Goal: Information Seeking & Learning: Learn about a topic

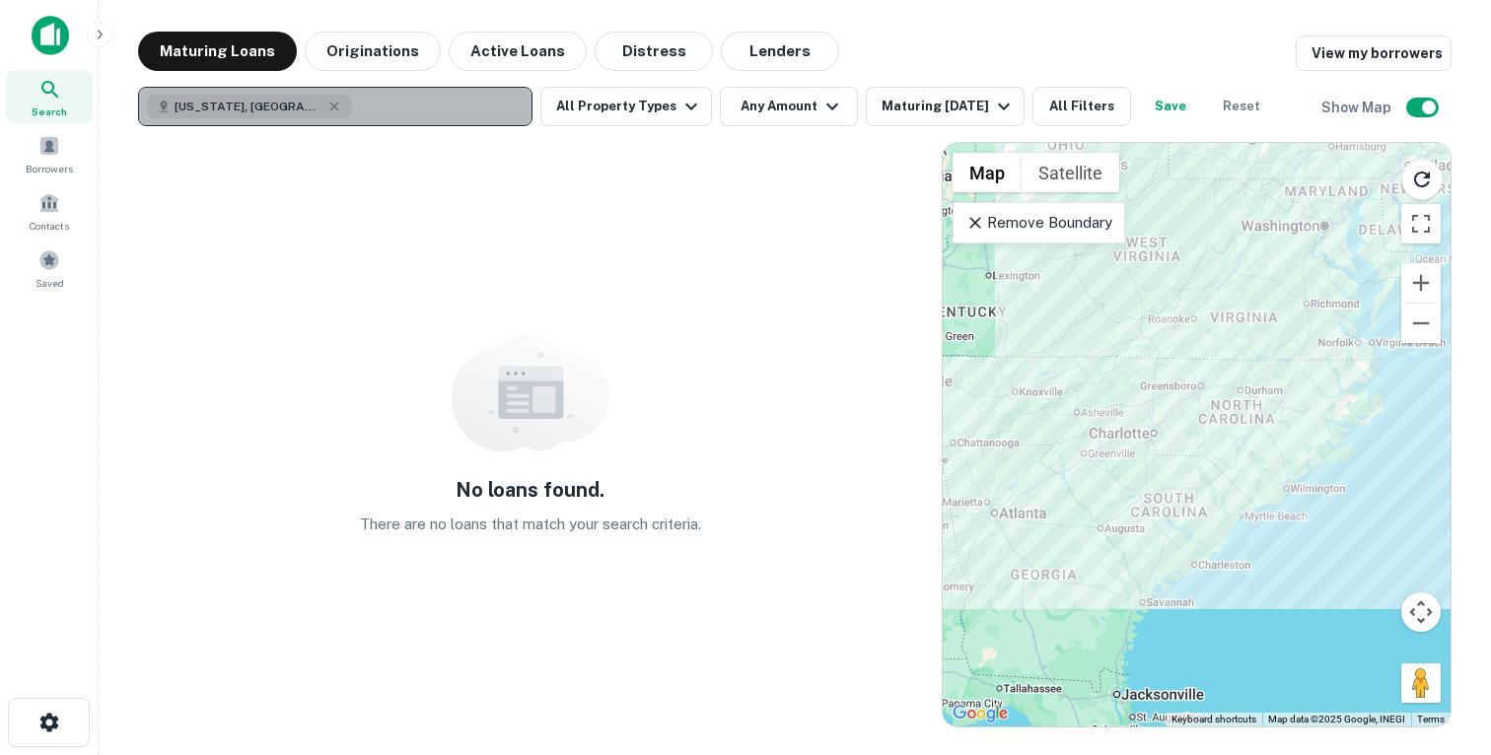
click at [436, 105] on button "[US_STATE], [GEOGRAPHIC_DATA]" at bounding box center [335, 106] width 394 height 39
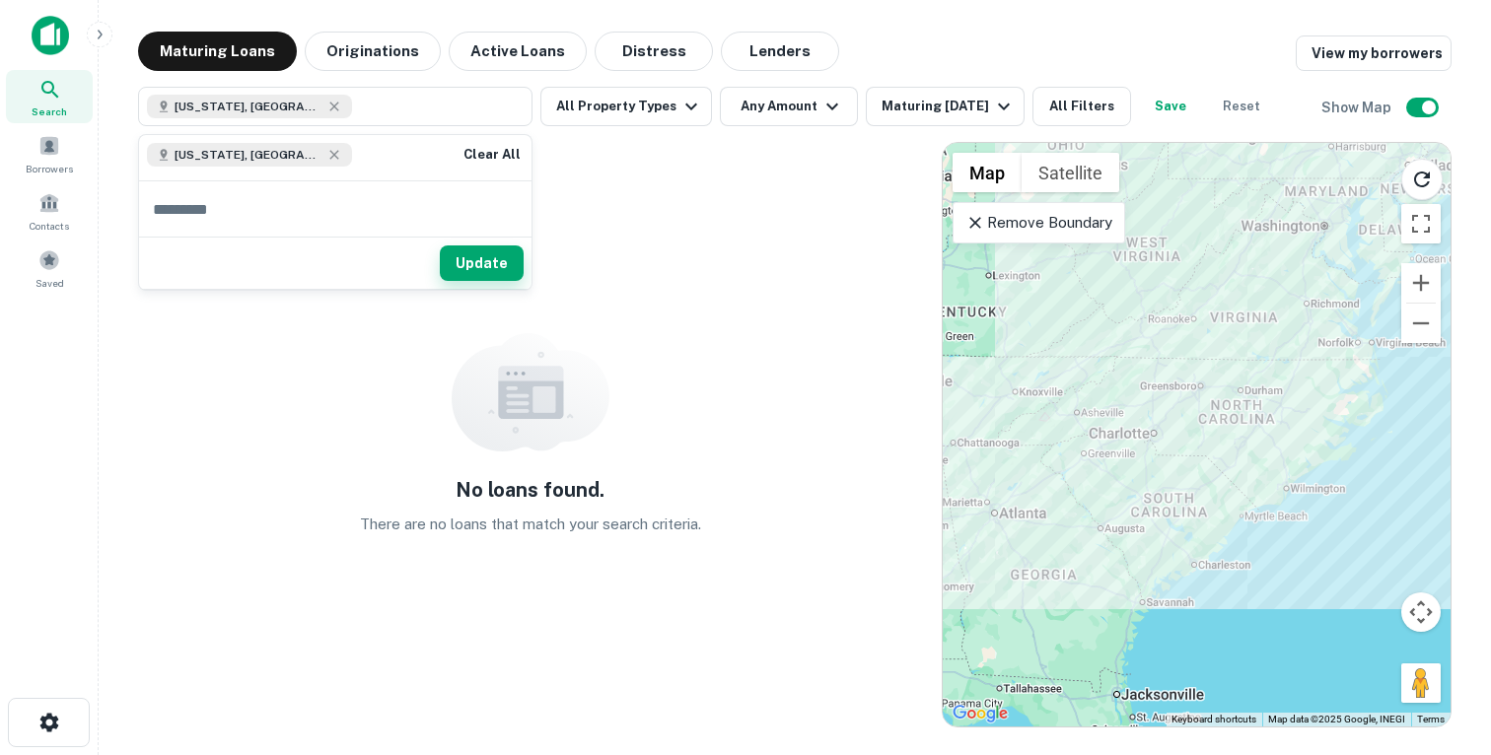
click at [479, 260] on button "Update" at bounding box center [482, 263] width 84 height 35
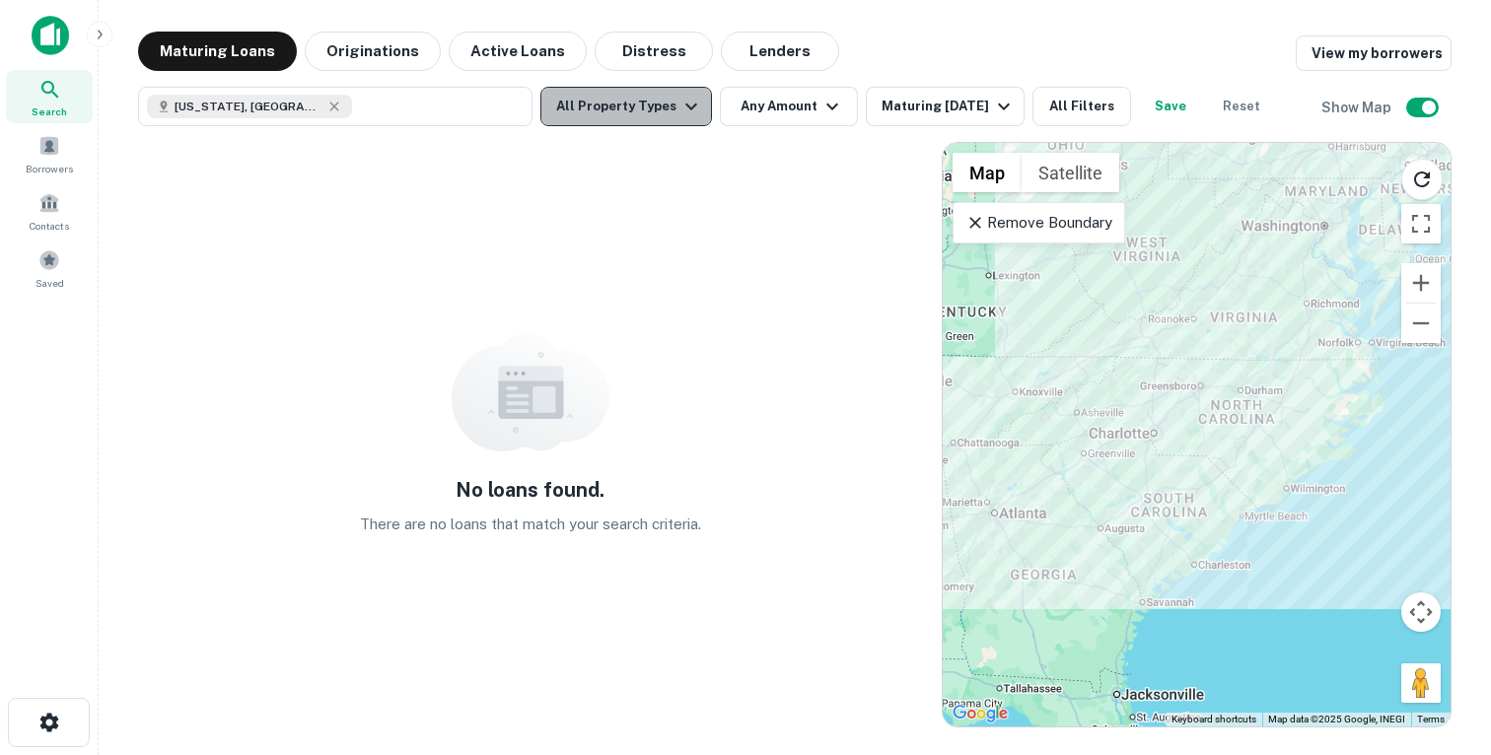
click at [679, 116] on icon "button" at bounding box center [691, 107] width 24 height 24
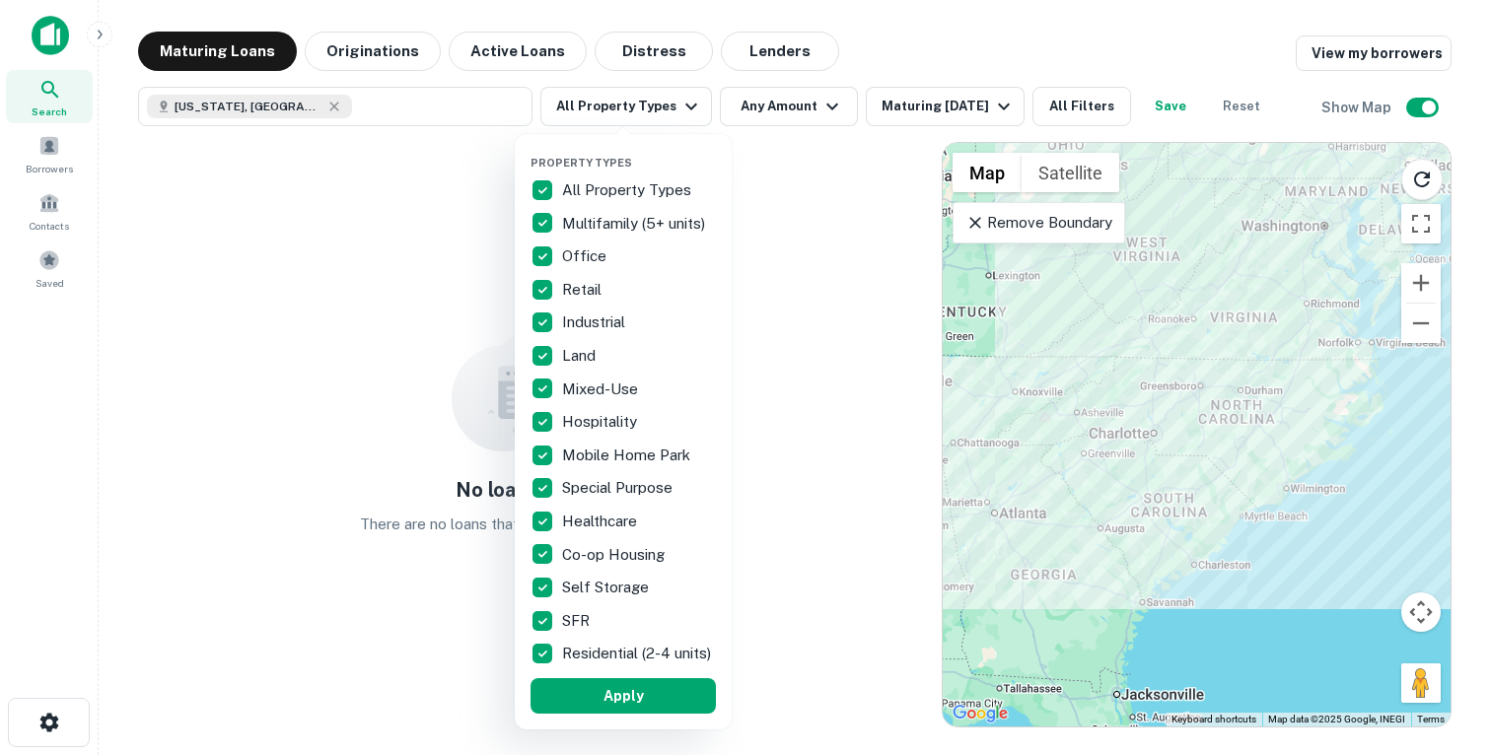
click at [410, 106] on div at bounding box center [745, 377] width 1491 height 755
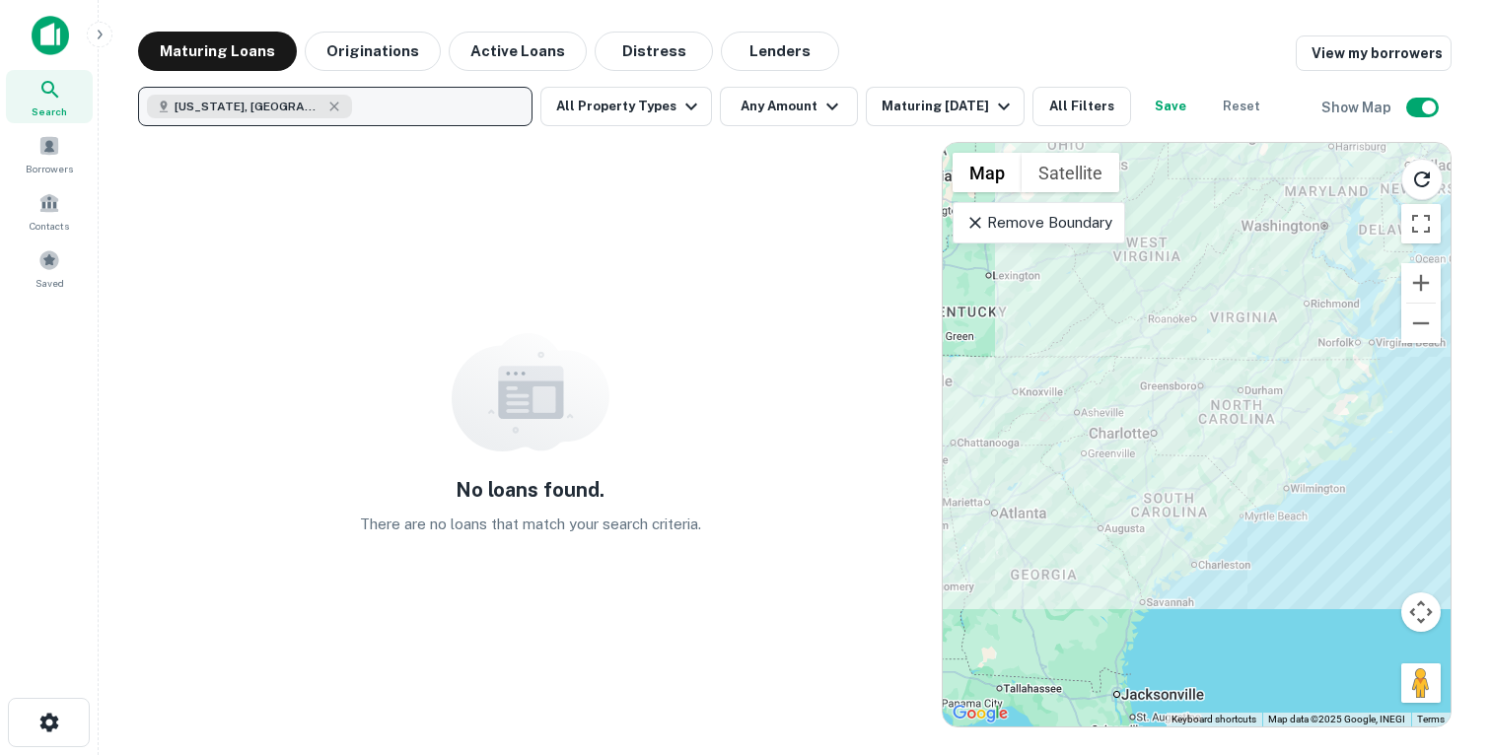
click at [428, 110] on button "[US_STATE], [GEOGRAPHIC_DATA]" at bounding box center [335, 106] width 394 height 39
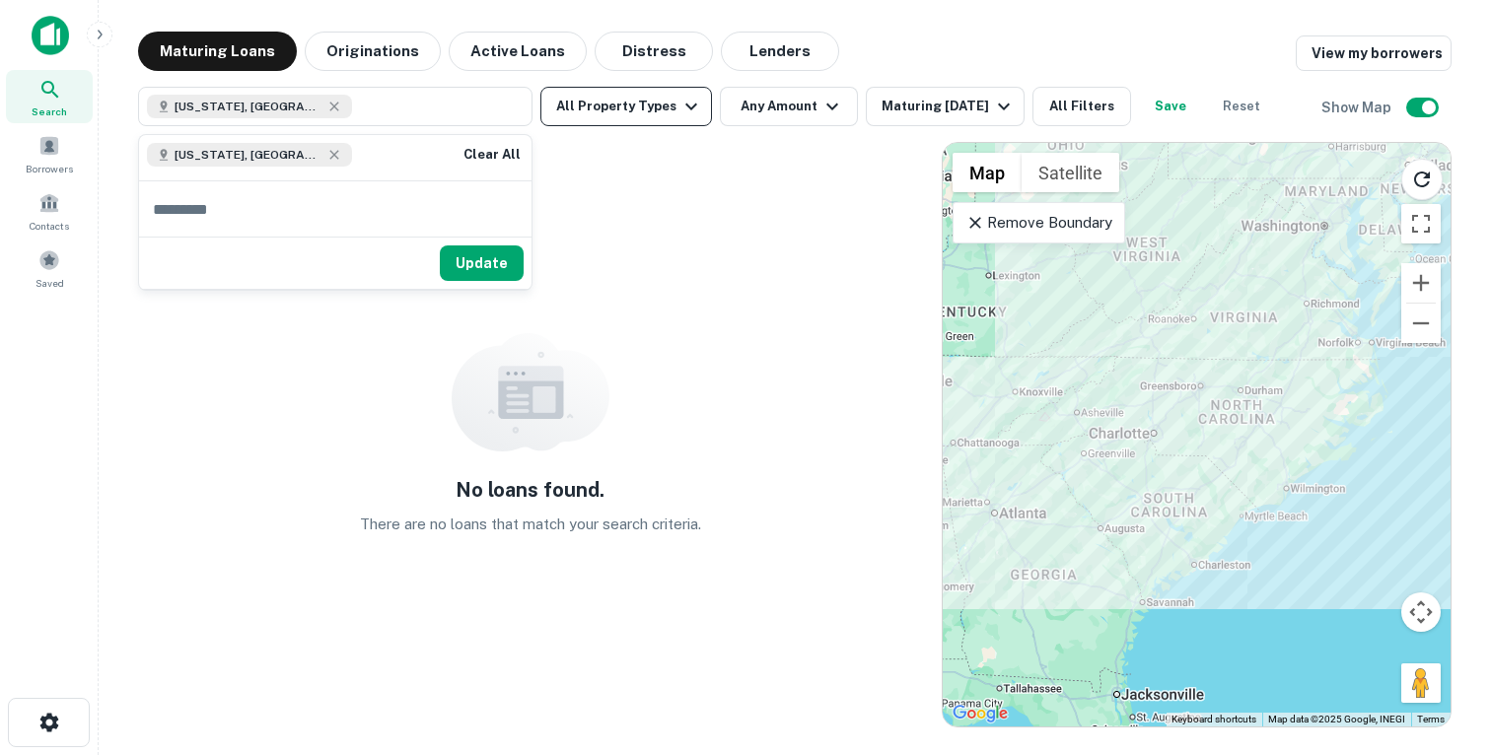
click at [590, 106] on button "All Property Types" at bounding box center [626, 106] width 172 height 39
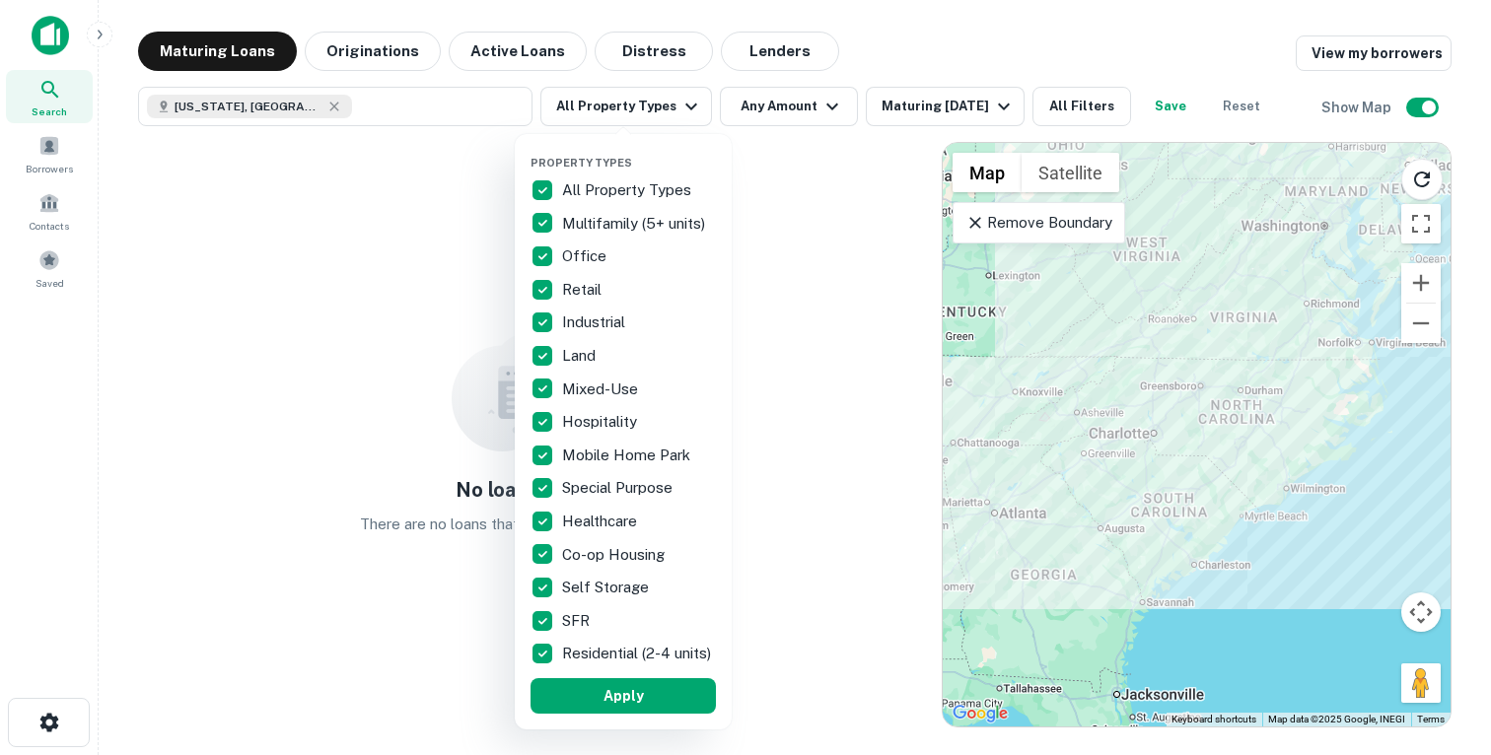
click at [597, 190] on p "All Property Types" at bounding box center [628, 190] width 133 height 24
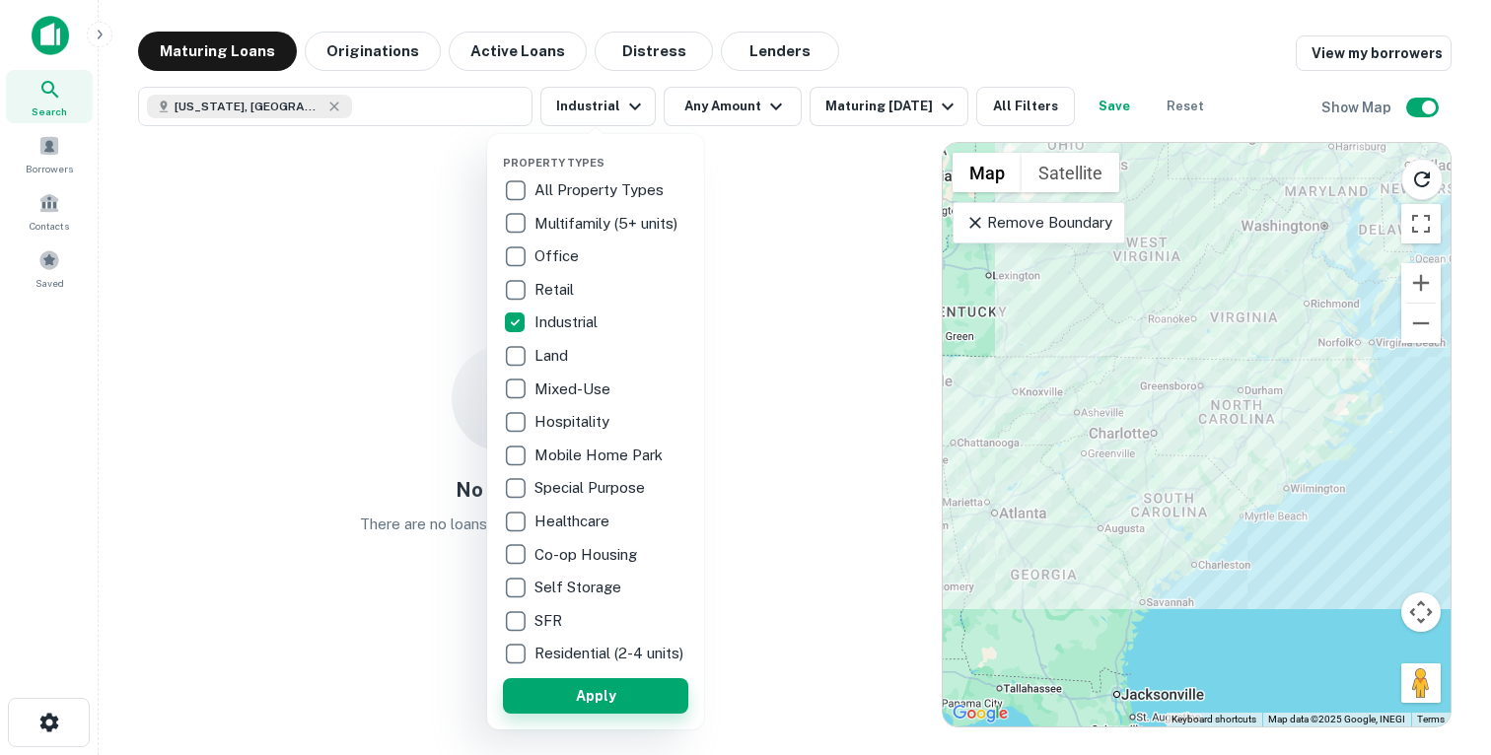
click at [574, 708] on button "Apply" at bounding box center [595, 695] width 185 height 35
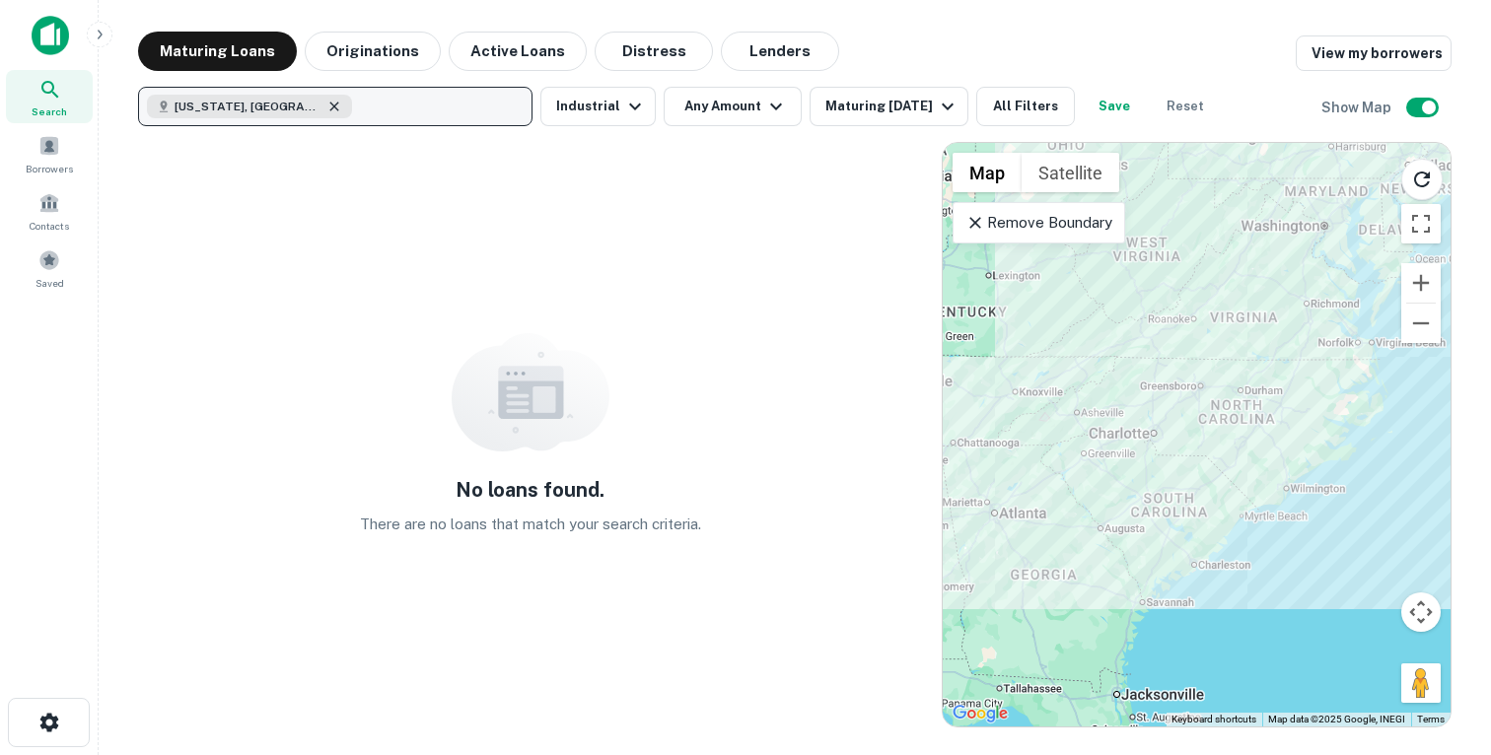
click at [326, 104] on icon "button" at bounding box center [334, 107] width 16 height 16
click at [340, 109] on p "Enter addresses, locations or lender names" at bounding box center [314, 107] width 318 height 24
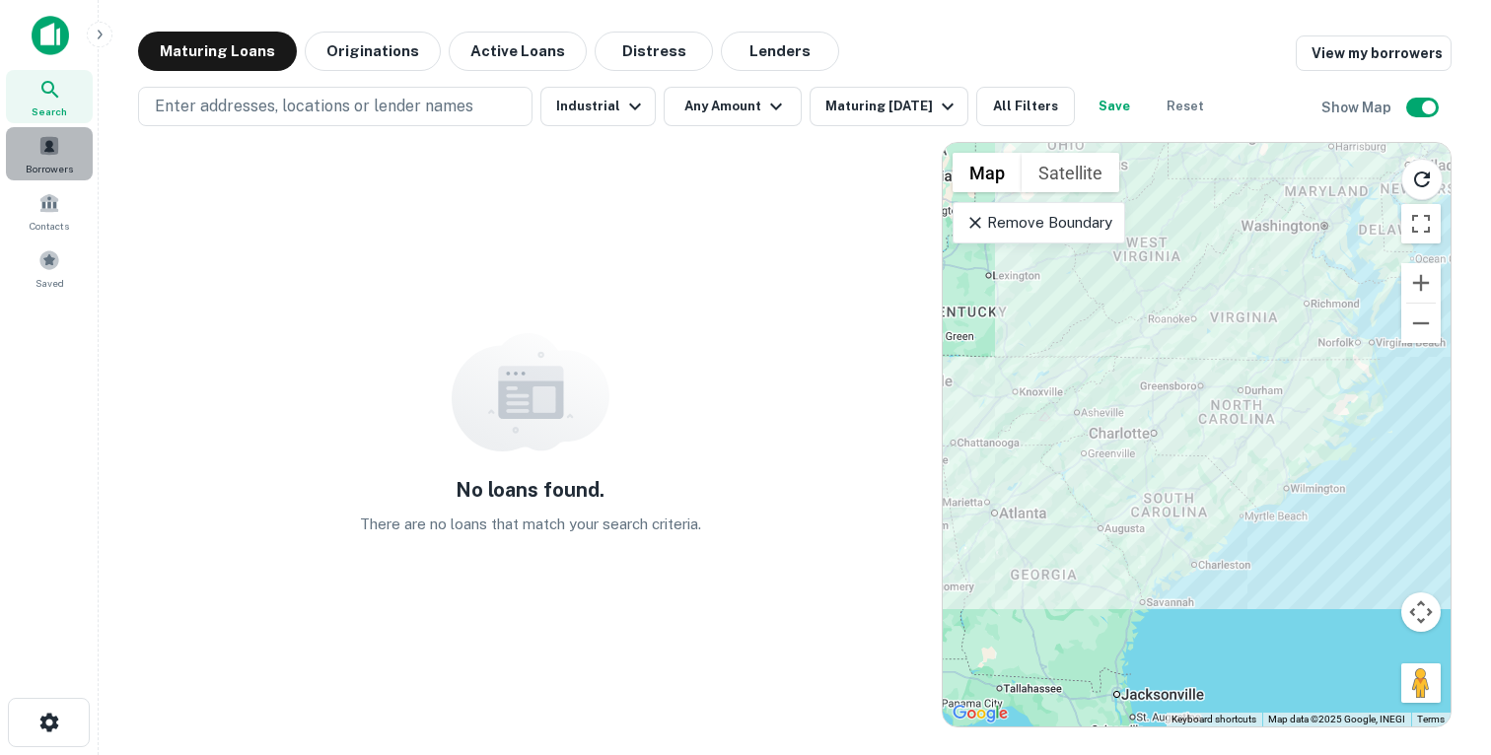
click at [46, 159] on div "Borrowers" at bounding box center [49, 153] width 87 height 53
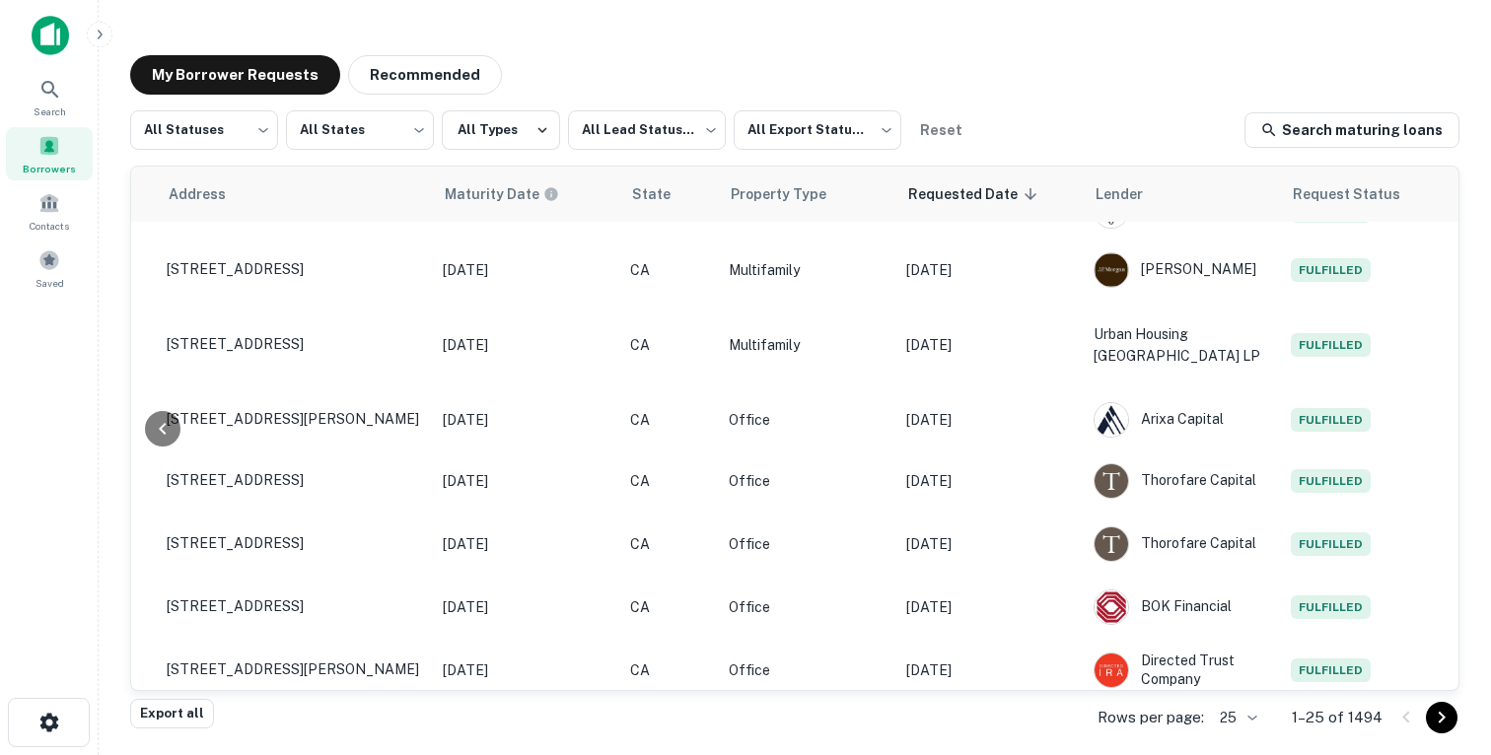
scroll to position [1088, 791]
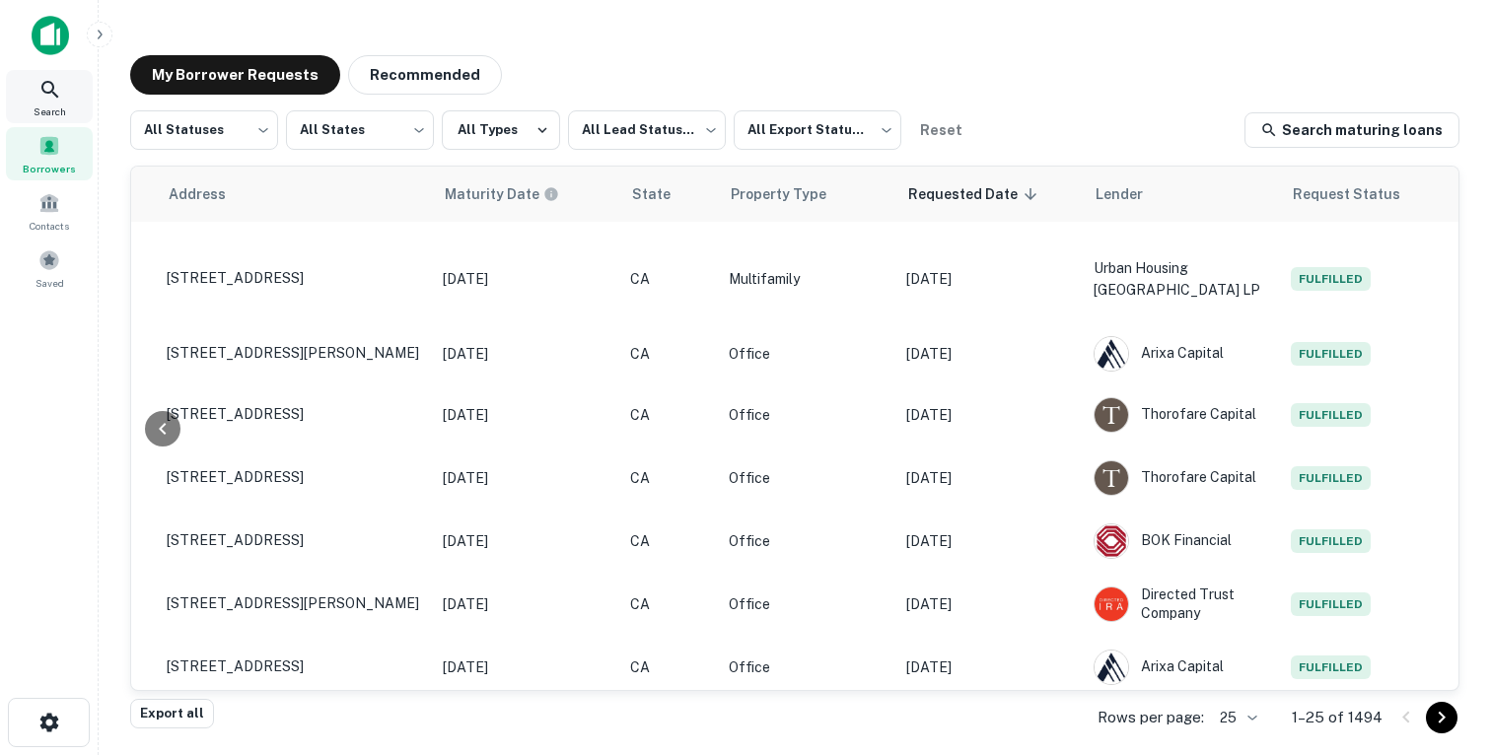
click at [42, 97] on icon at bounding box center [50, 90] width 24 height 24
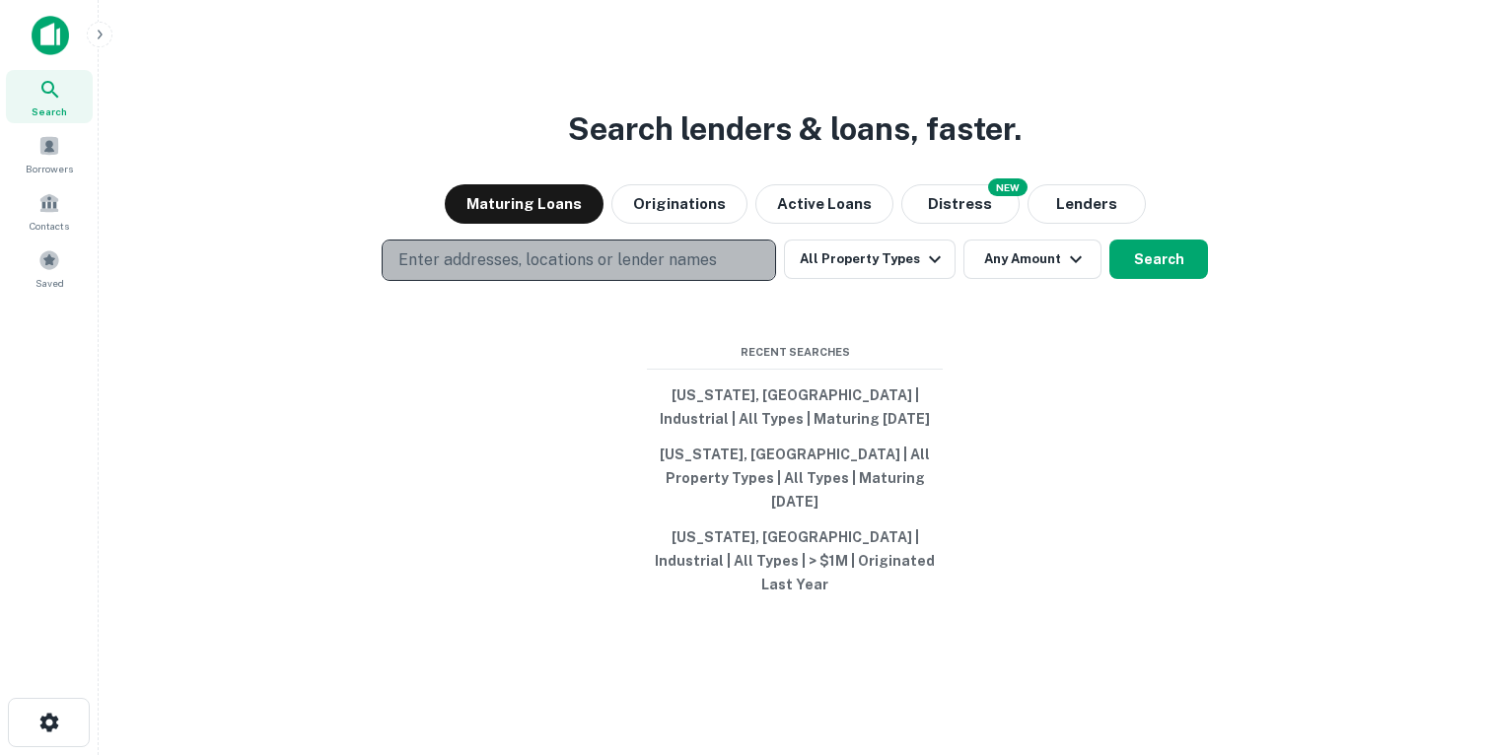
click at [576, 272] on p "Enter addresses, locations or lender names" at bounding box center [557, 260] width 318 height 24
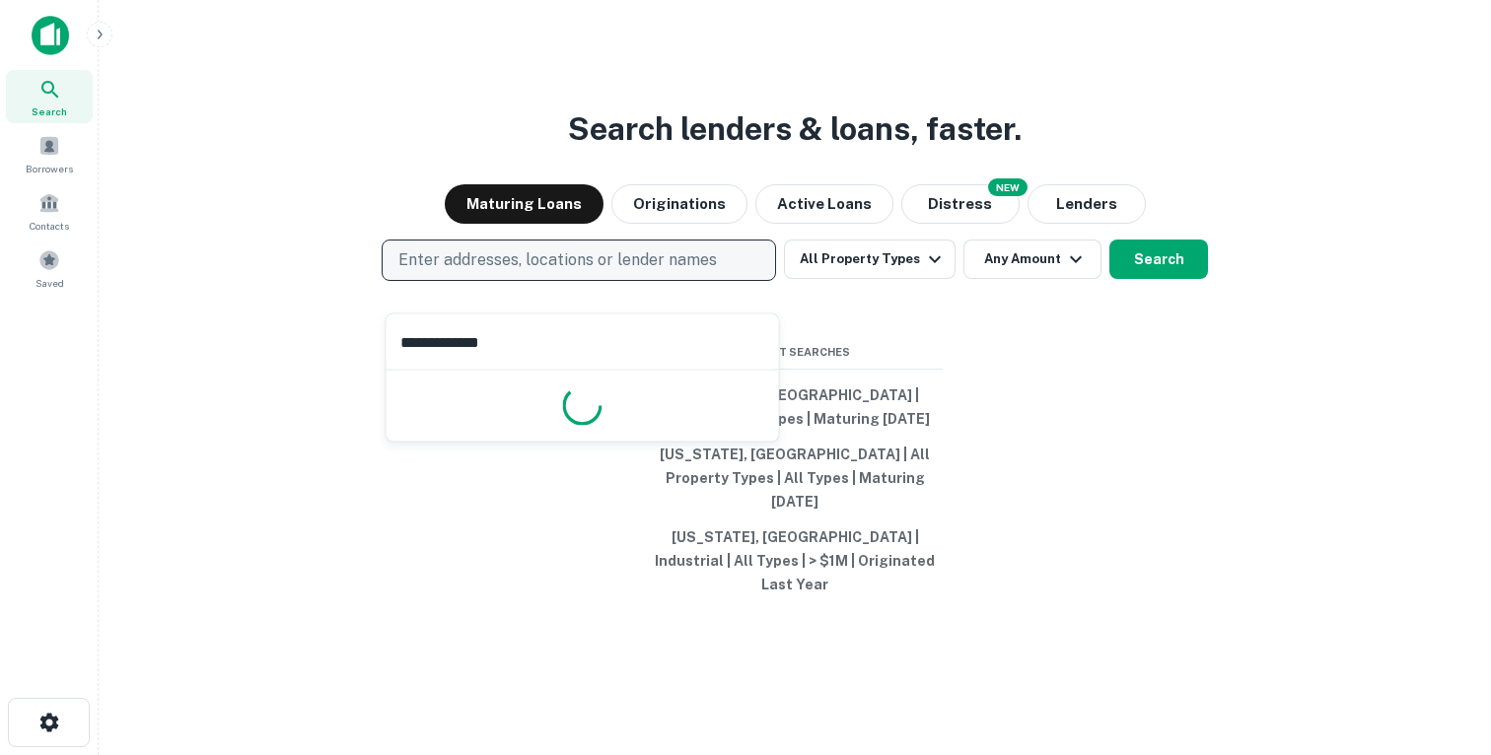
type input "**********"
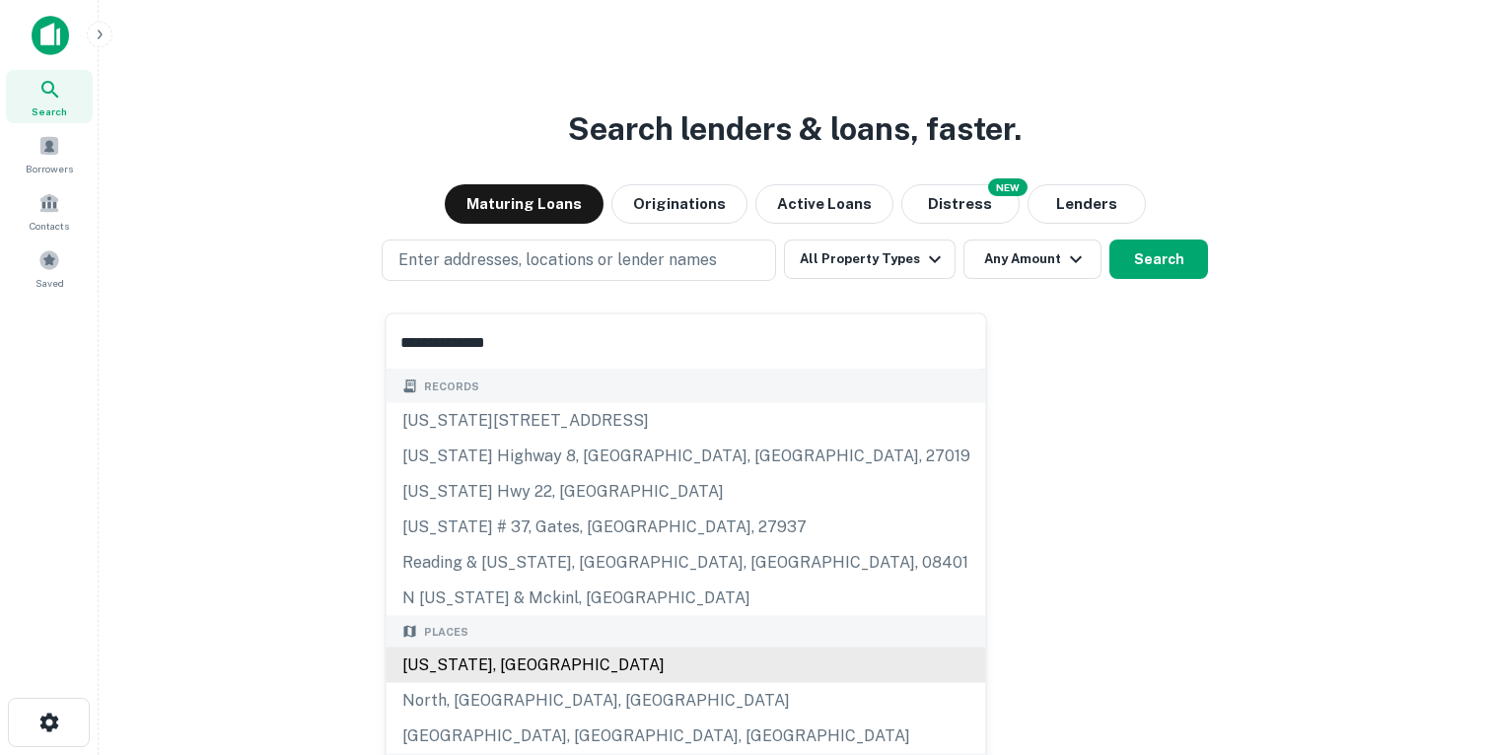
click at [449, 665] on div "North Carolina, USA" at bounding box center [687, 665] width 600 height 35
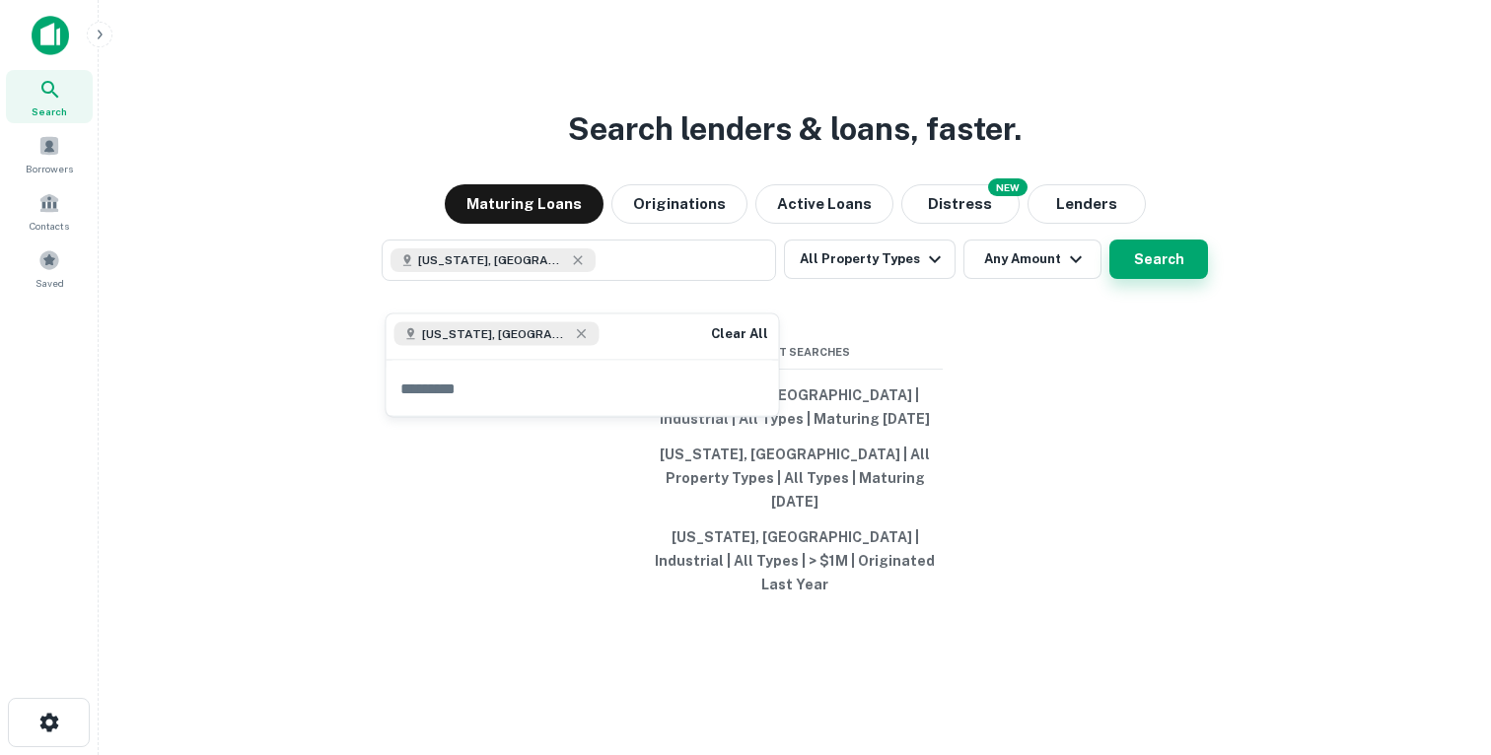
click at [1134, 275] on button "Search" at bounding box center [1158, 259] width 99 height 39
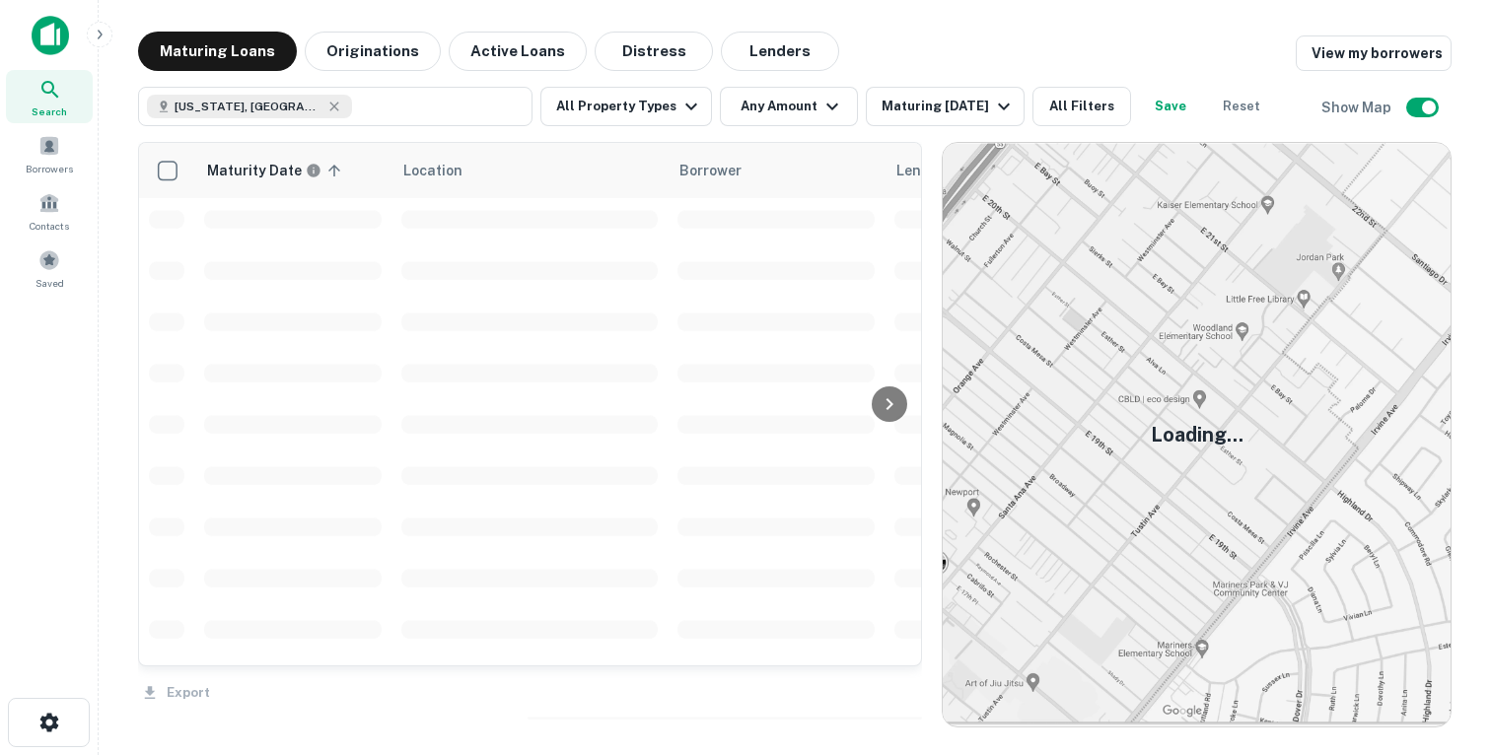
scroll to position [1088, 0]
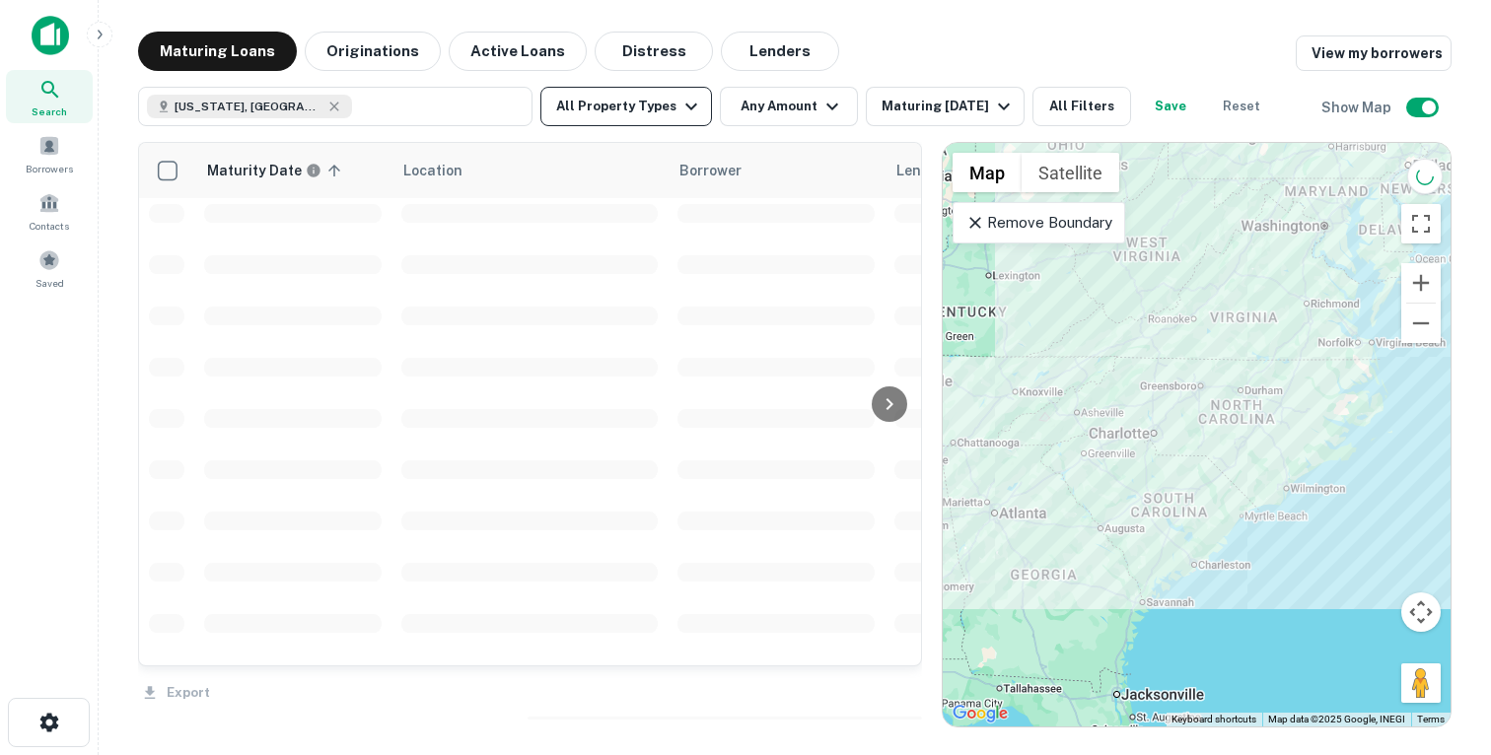
click at [683, 115] on icon "button" at bounding box center [691, 107] width 24 height 24
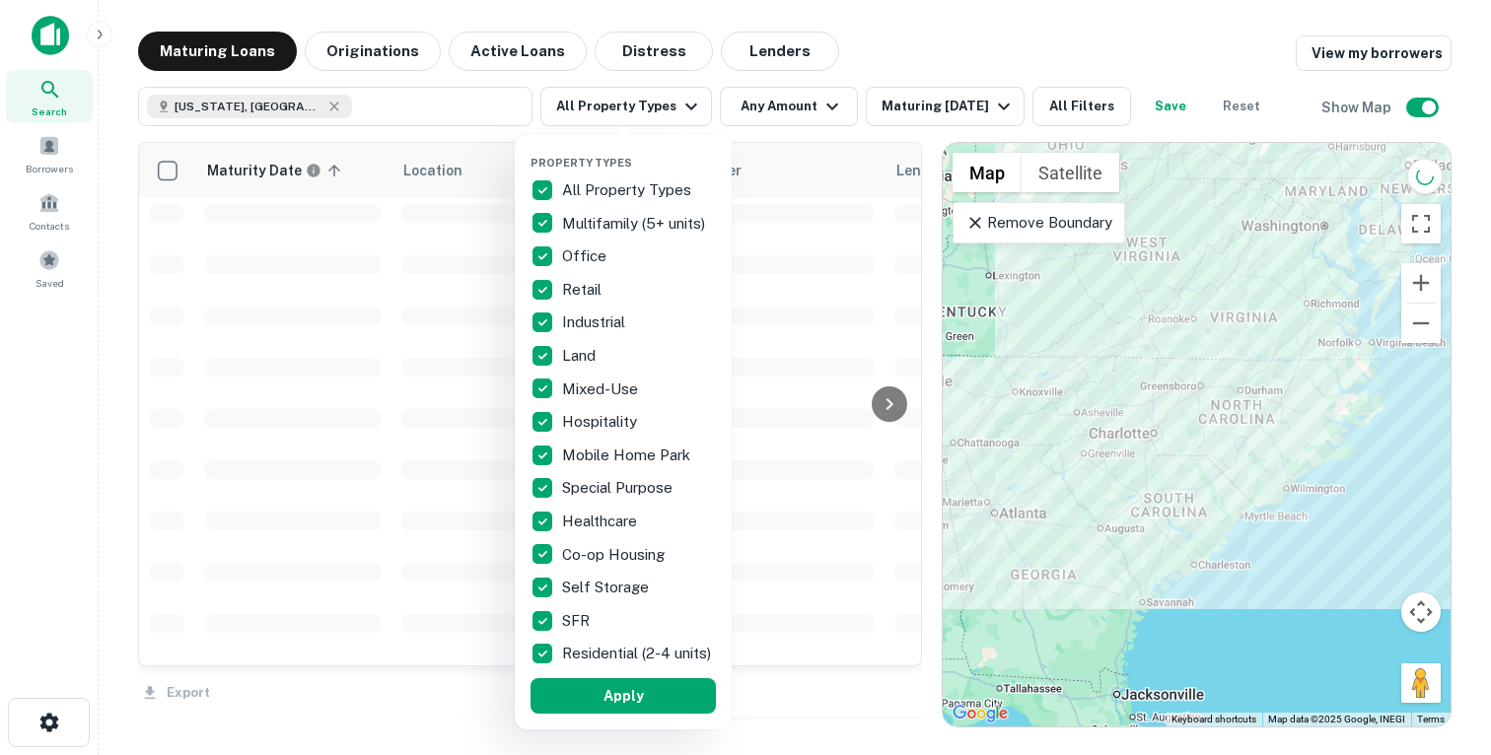
click at [805, 111] on div at bounding box center [745, 377] width 1491 height 755
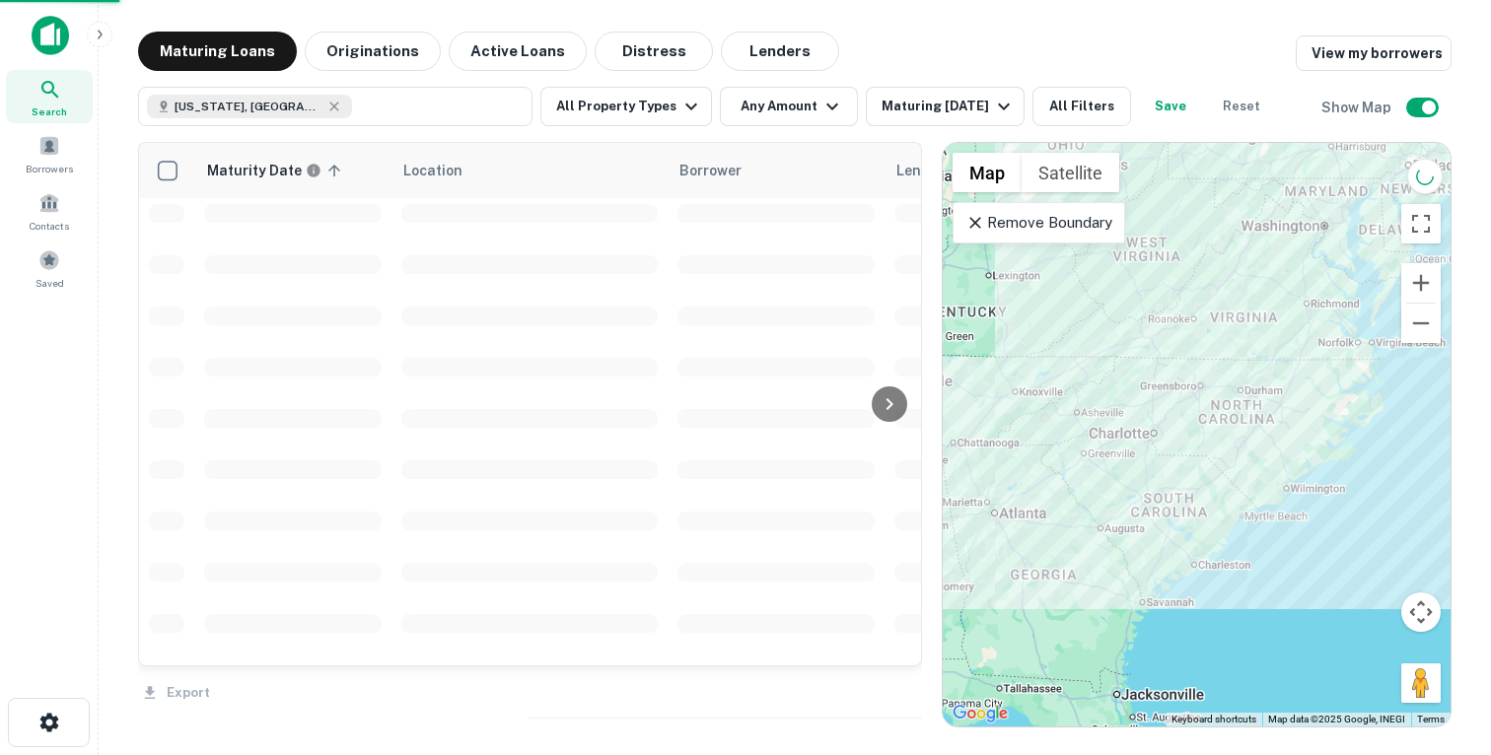
click at [829, 106] on div "Property Types All Property Types Multifamily (5+ units) Office Retail Industri…" at bounding box center [745, 377] width 1491 height 755
click at [814, 105] on div "Property Types All Property Types Multifamily (5+ units) Office Retail Industri…" at bounding box center [745, 377] width 1491 height 755
click at [819, 106] on div "Property Types All Property Types Multifamily (5+ units) Office Retail Industri…" at bounding box center [745, 377] width 1491 height 755
click at [810, 106] on div "Property Types All Property Types Multifamily (5+ units) Office Retail Industri…" at bounding box center [745, 377] width 1491 height 755
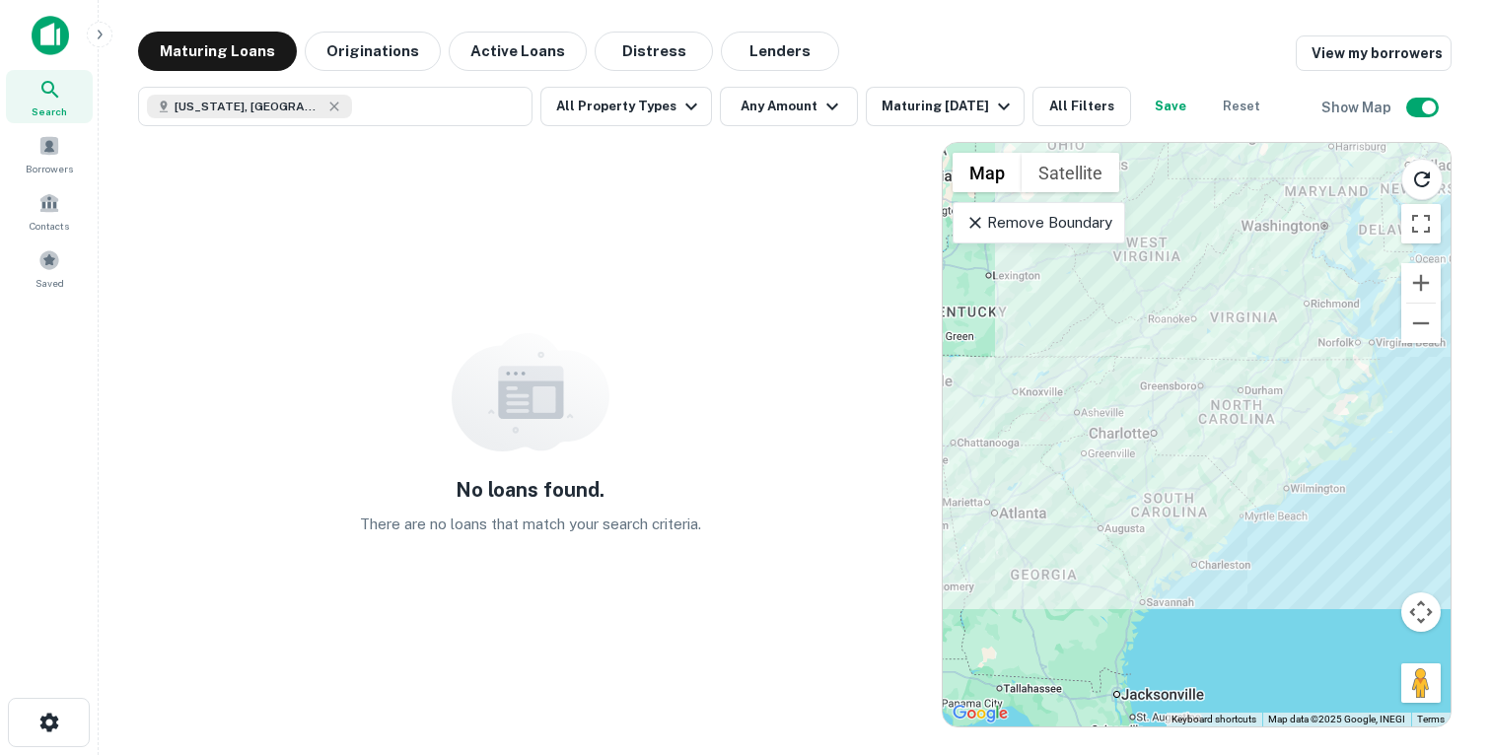
click at [810, 106] on button "Any Amount" at bounding box center [789, 106] width 138 height 39
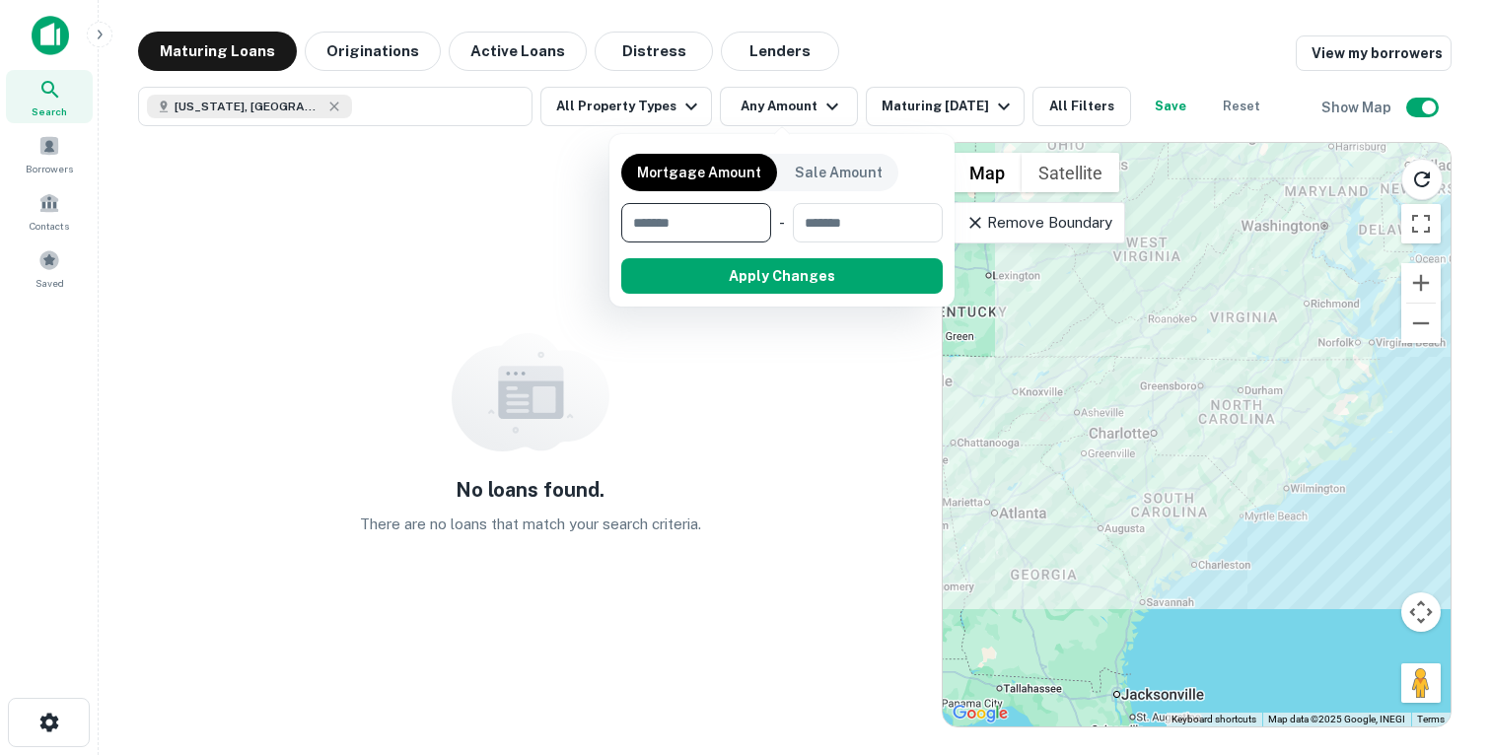
click at [657, 106] on div at bounding box center [745, 377] width 1491 height 755
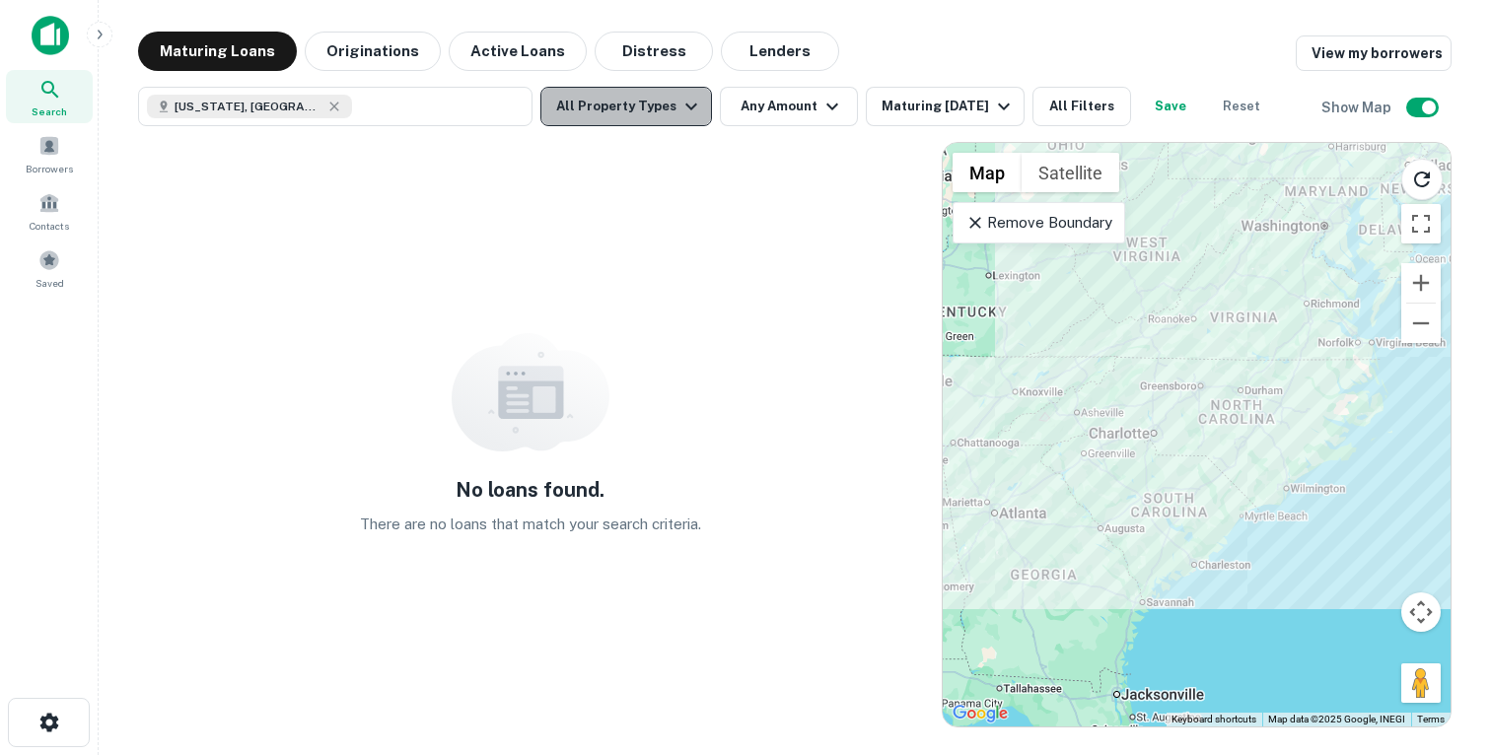
click at [671, 106] on button "All Property Types" at bounding box center [626, 106] width 172 height 39
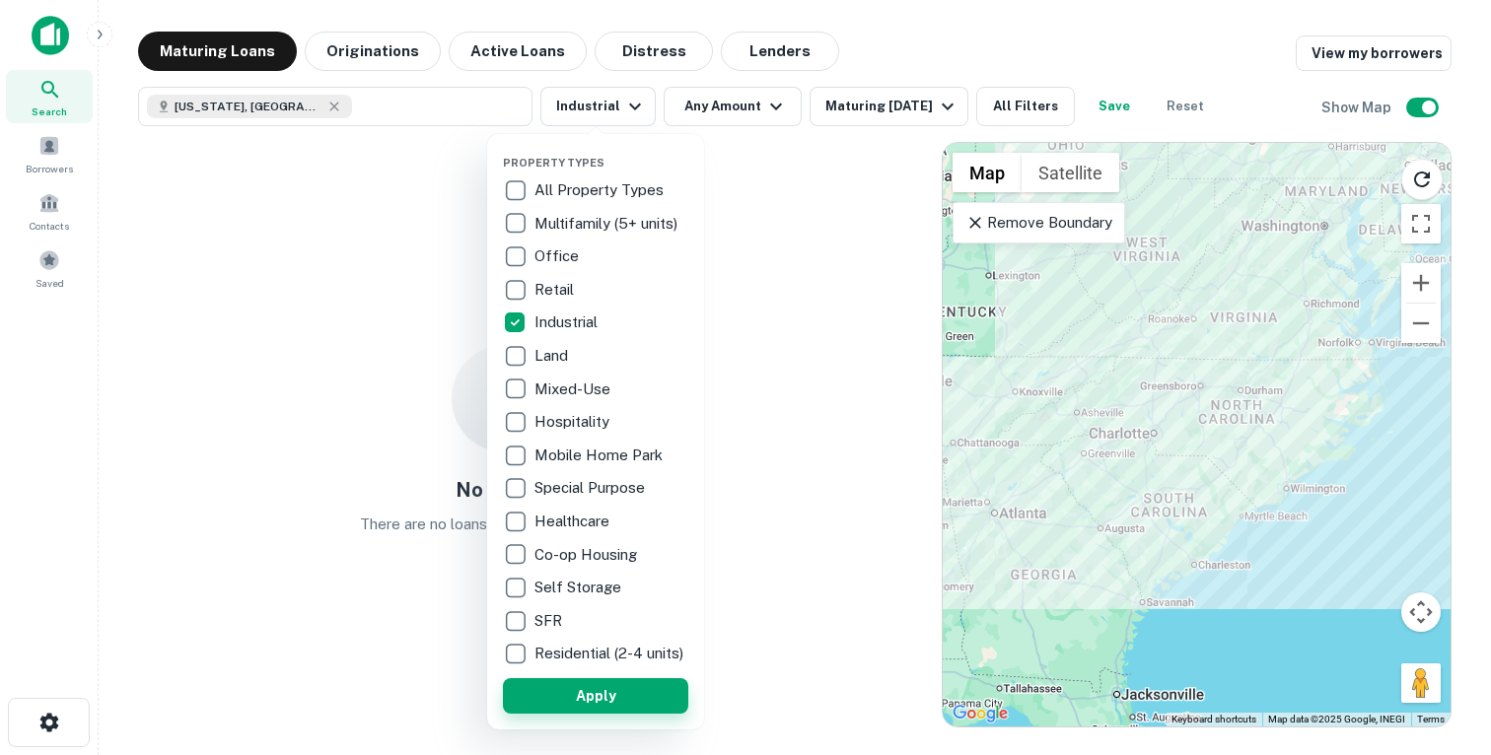
click at [580, 713] on button "Apply" at bounding box center [595, 695] width 185 height 35
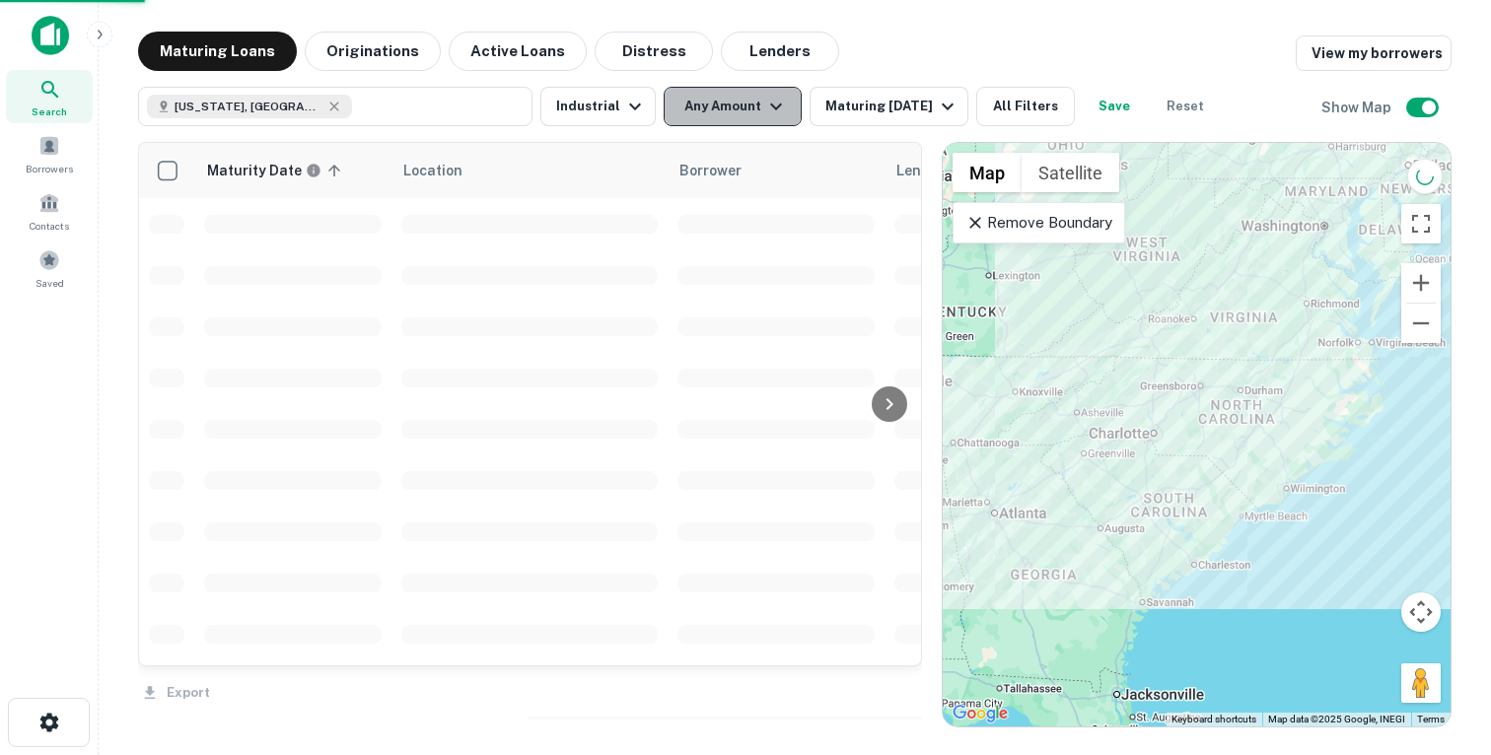
click at [746, 106] on button "Any Amount" at bounding box center [733, 106] width 138 height 39
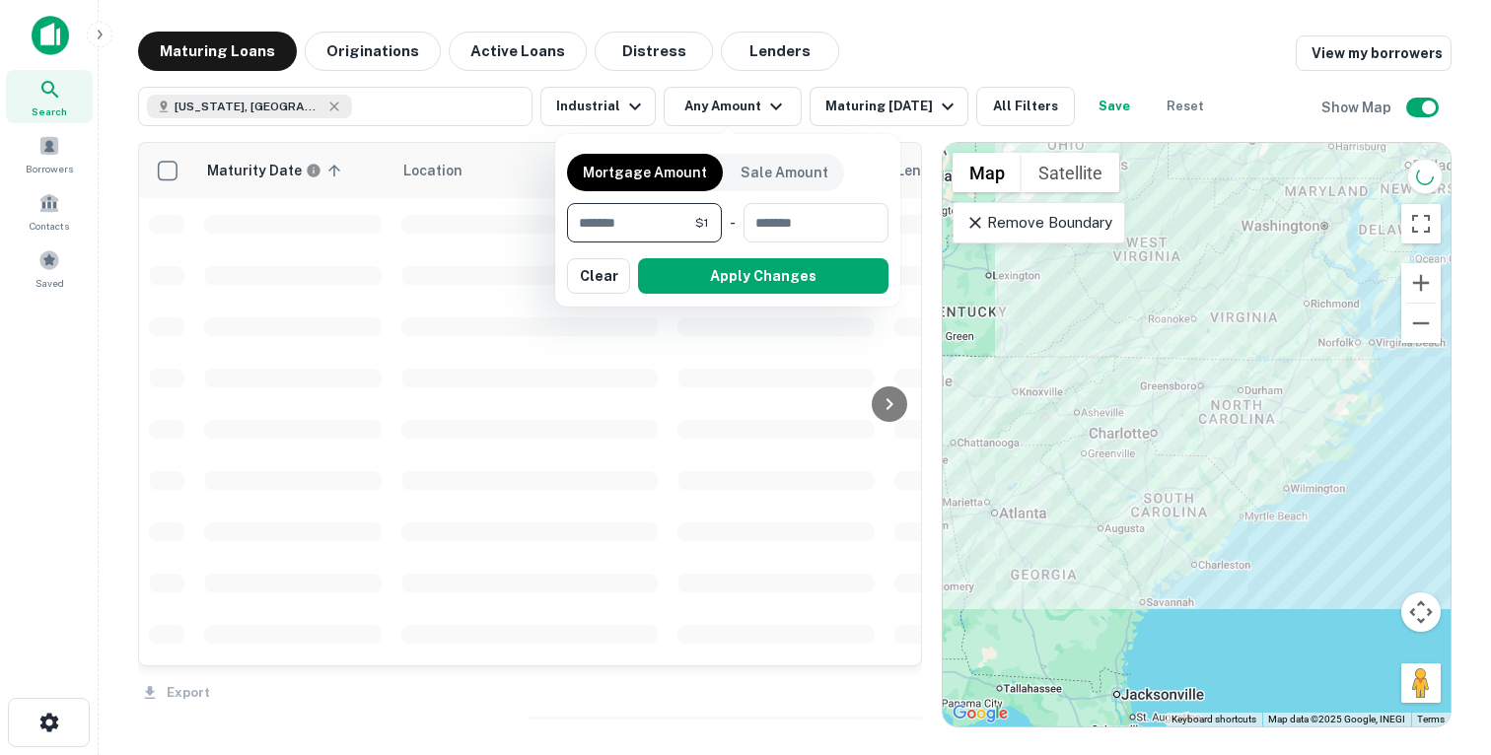
type input "*******"
click at [661, 225] on input "*******" at bounding box center [628, 222] width 122 height 39
type input "********"
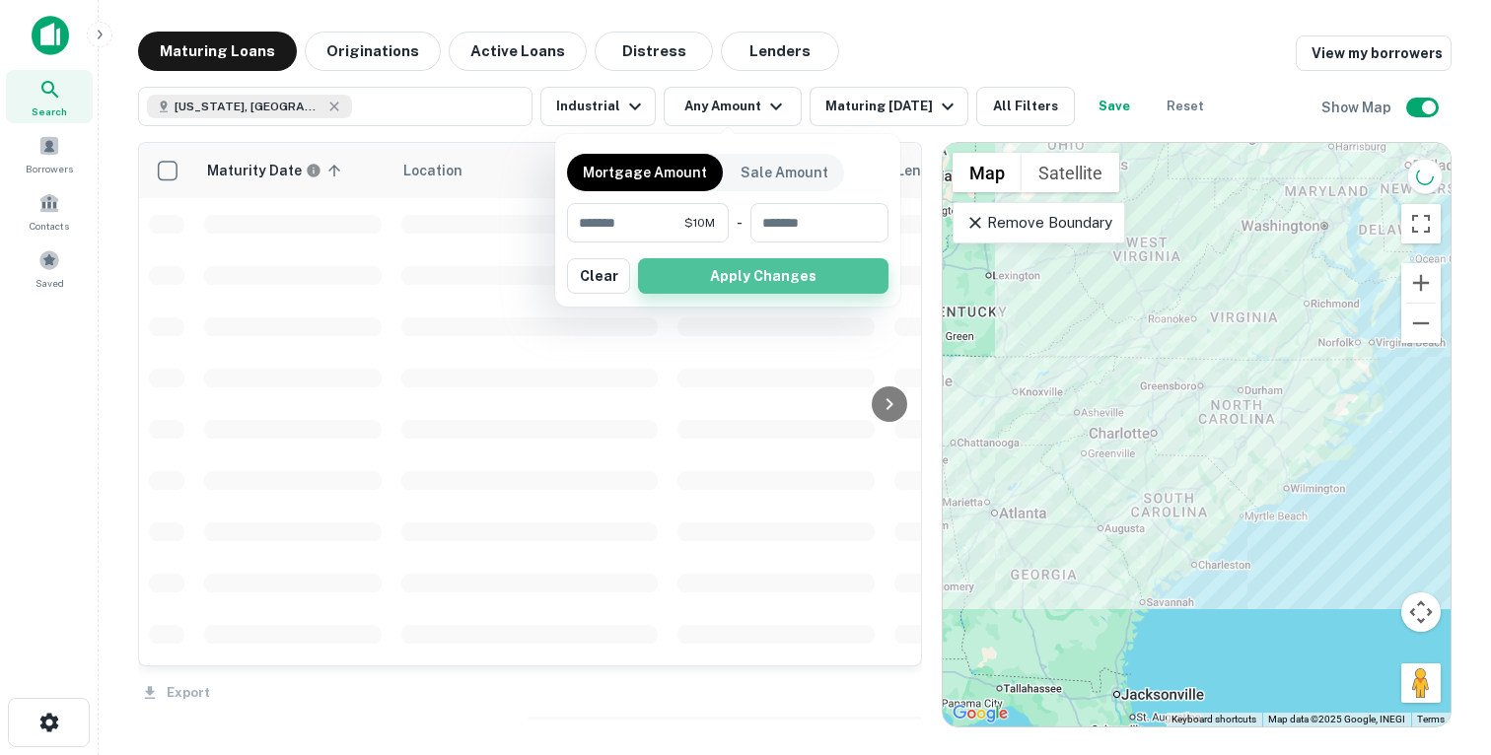
click at [703, 286] on button "Apply Changes" at bounding box center [763, 275] width 250 height 35
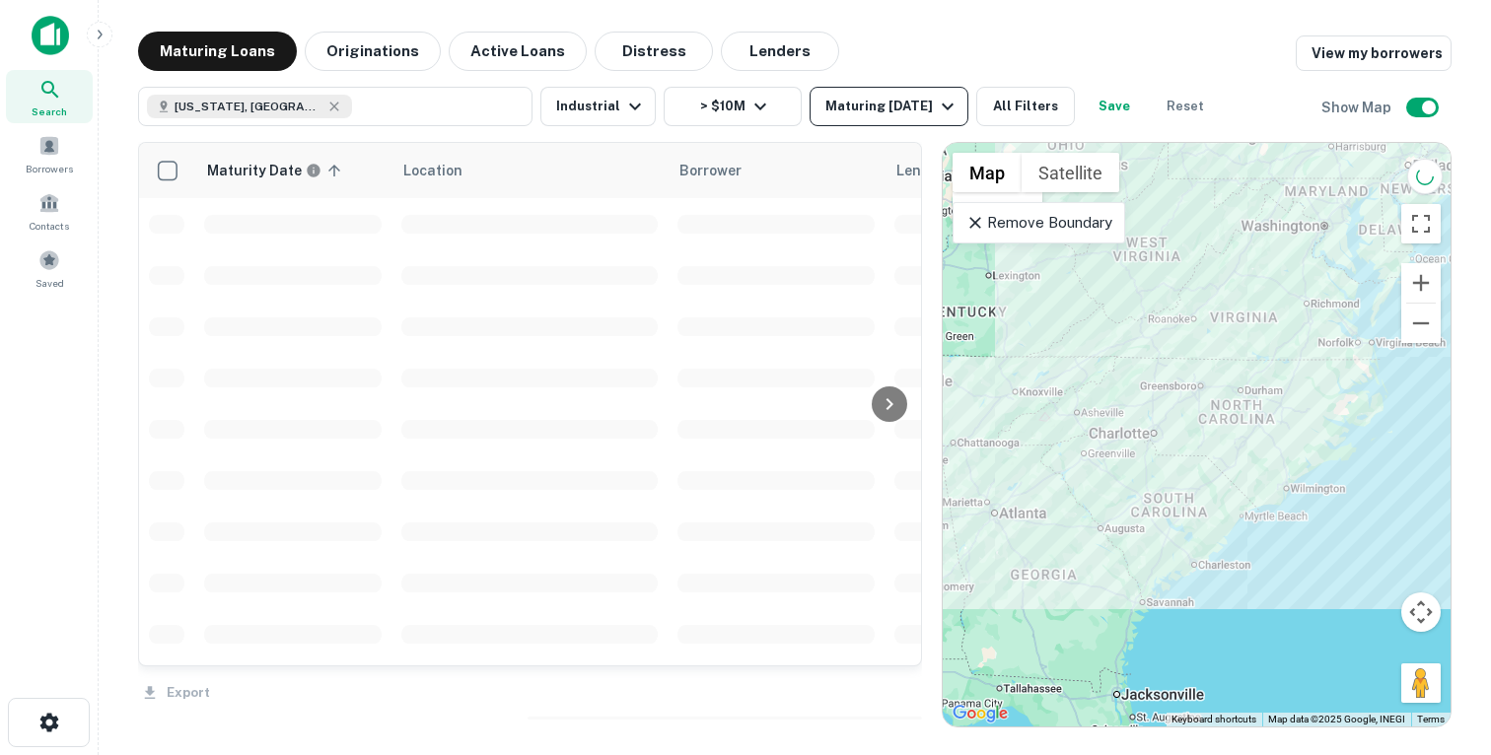
click at [936, 112] on icon "button" at bounding box center [948, 107] width 24 height 24
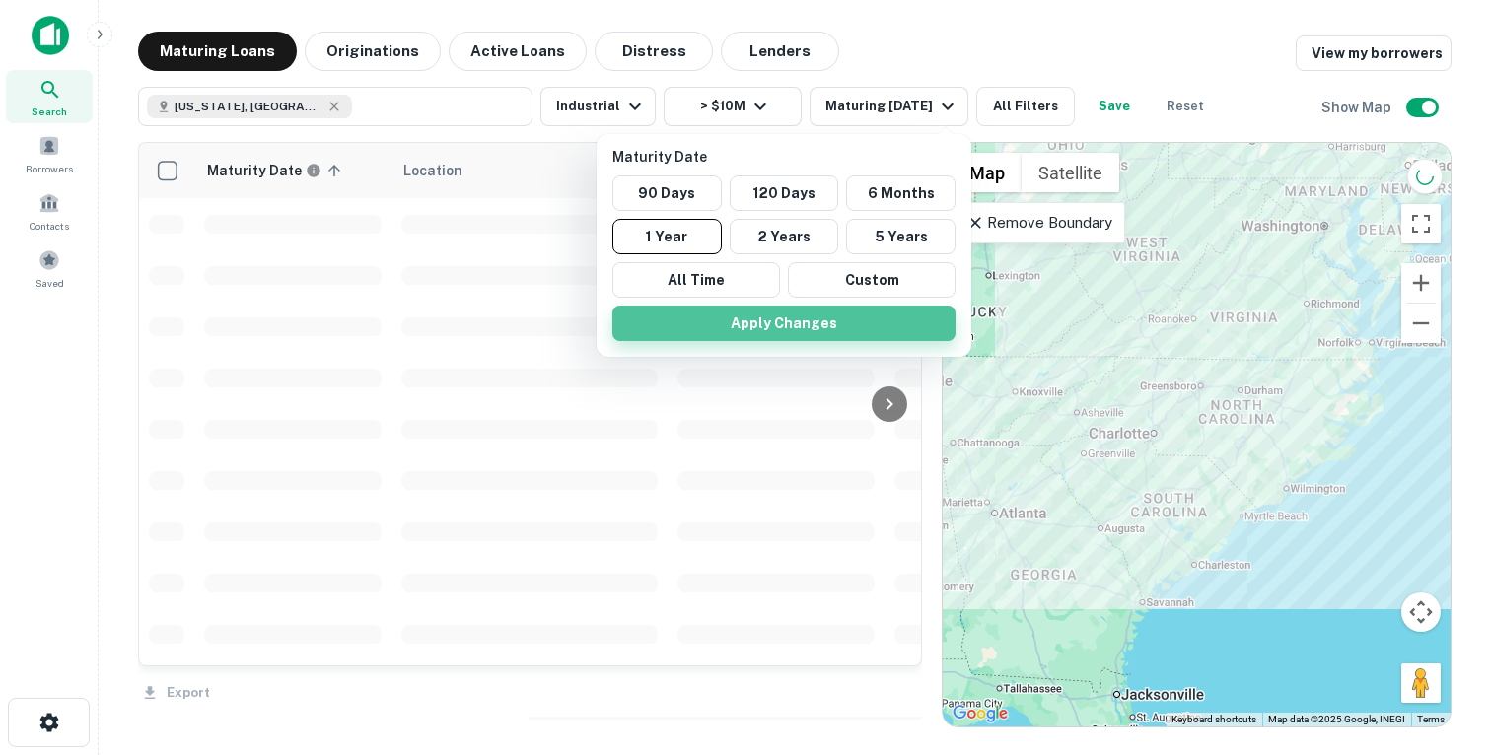
click at [786, 317] on button "Apply Changes" at bounding box center [783, 323] width 343 height 35
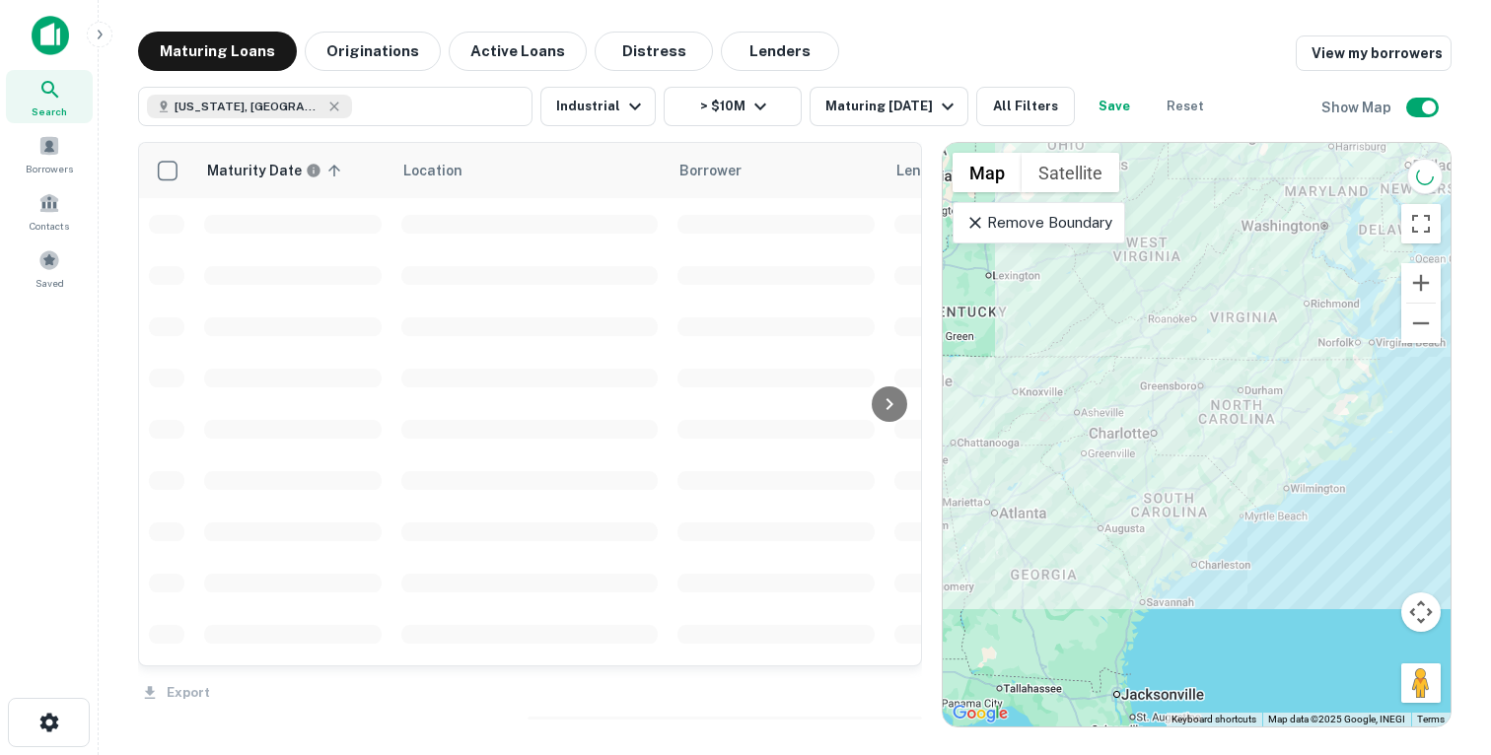
click at [1024, 109] on div "Maturity Date 90 Days 120 Days 6 Months 1 Year 2 Years 5 Years All Time Custom …" at bounding box center [745, 377] width 1491 height 755
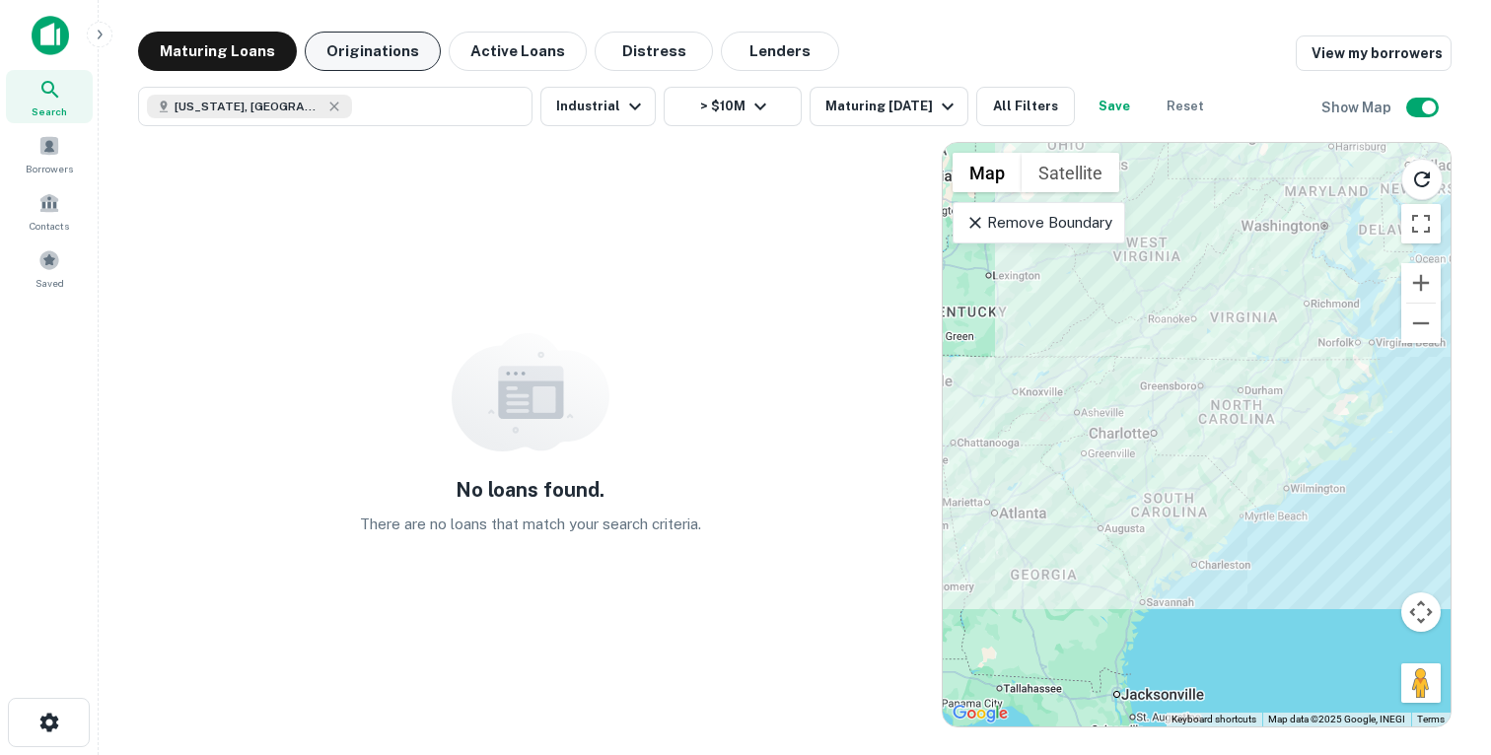
click at [410, 62] on button "Originations" at bounding box center [373, 51] width 136 height 39
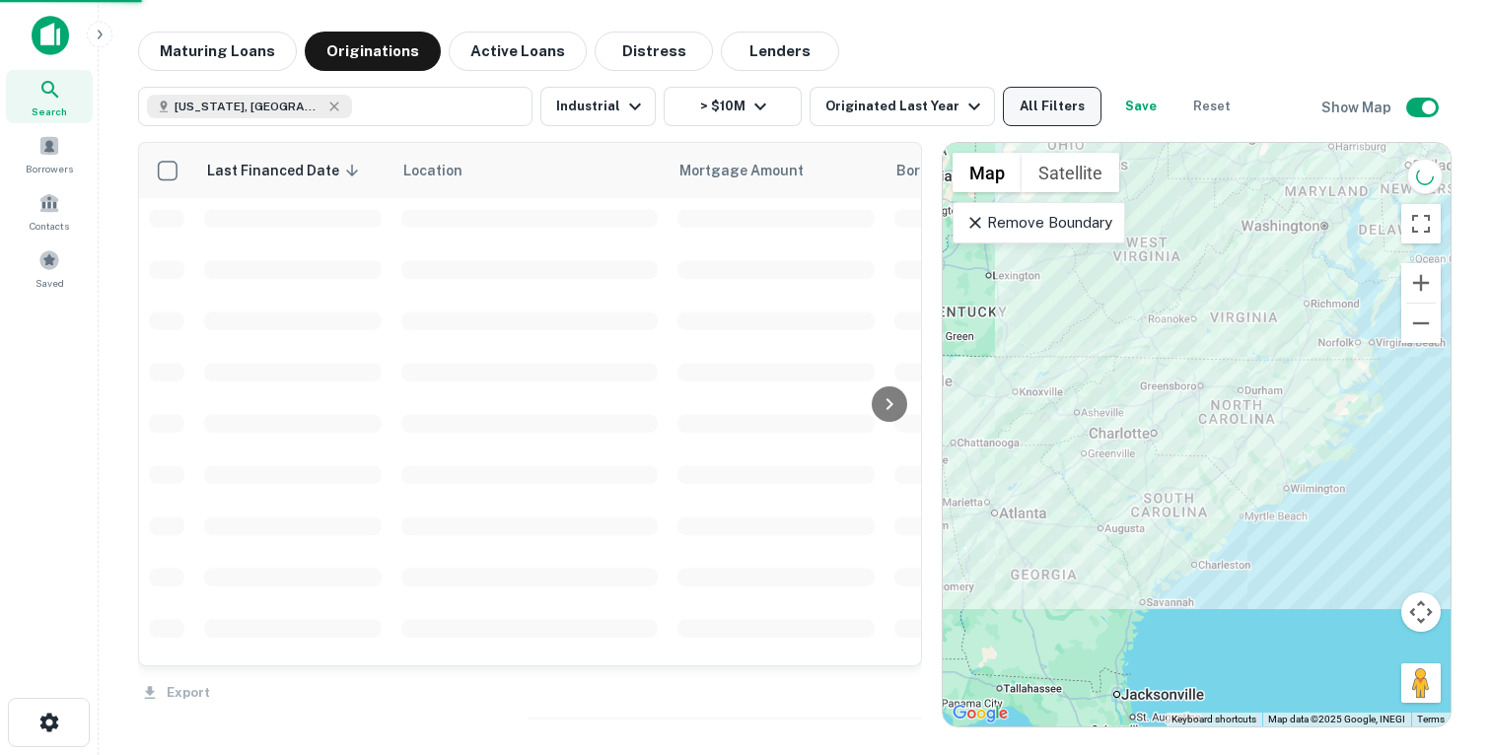
scroll to position [1088, 0]
click at [1053, 112] on button "All Filters" at bounding box center [1052, 106] width 99 height 39
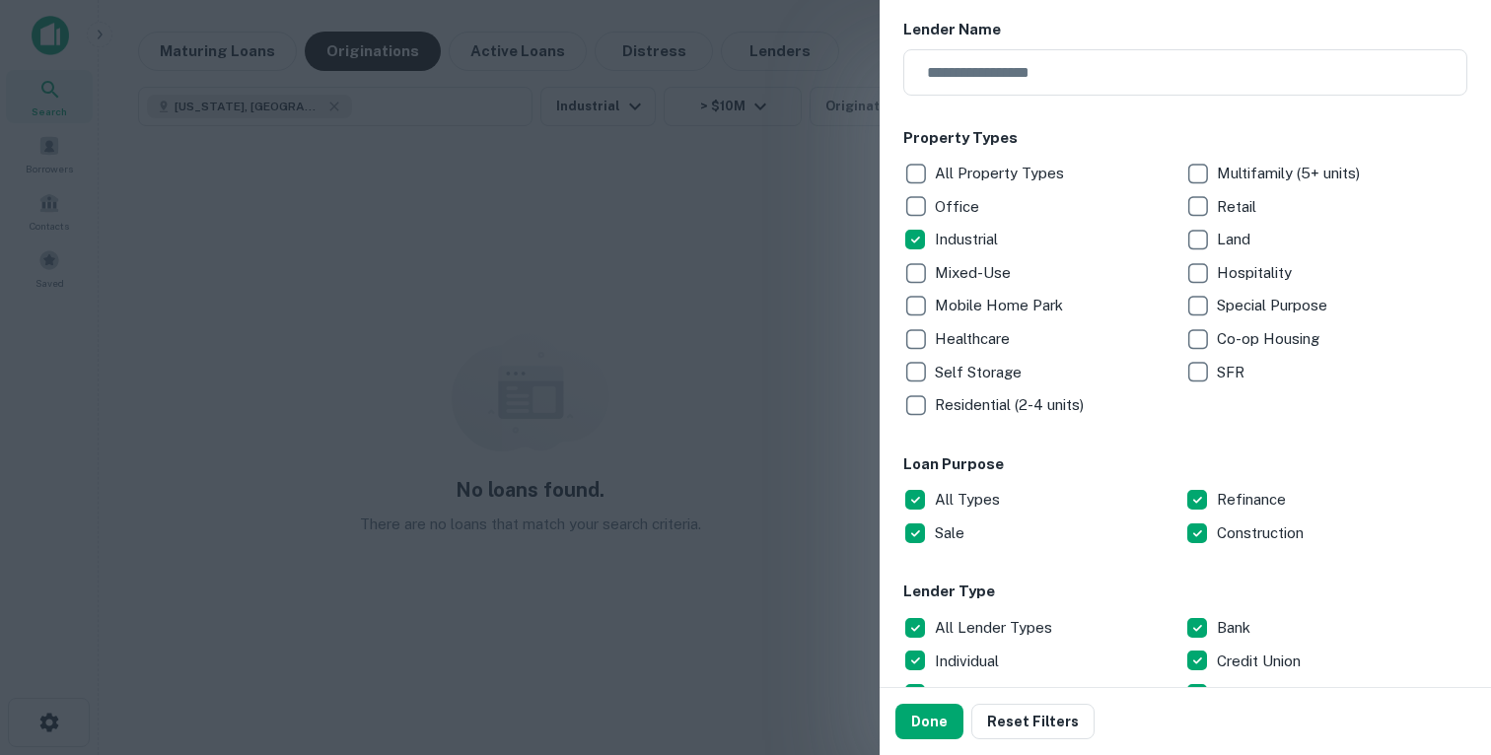
scroll to position [274, 0]
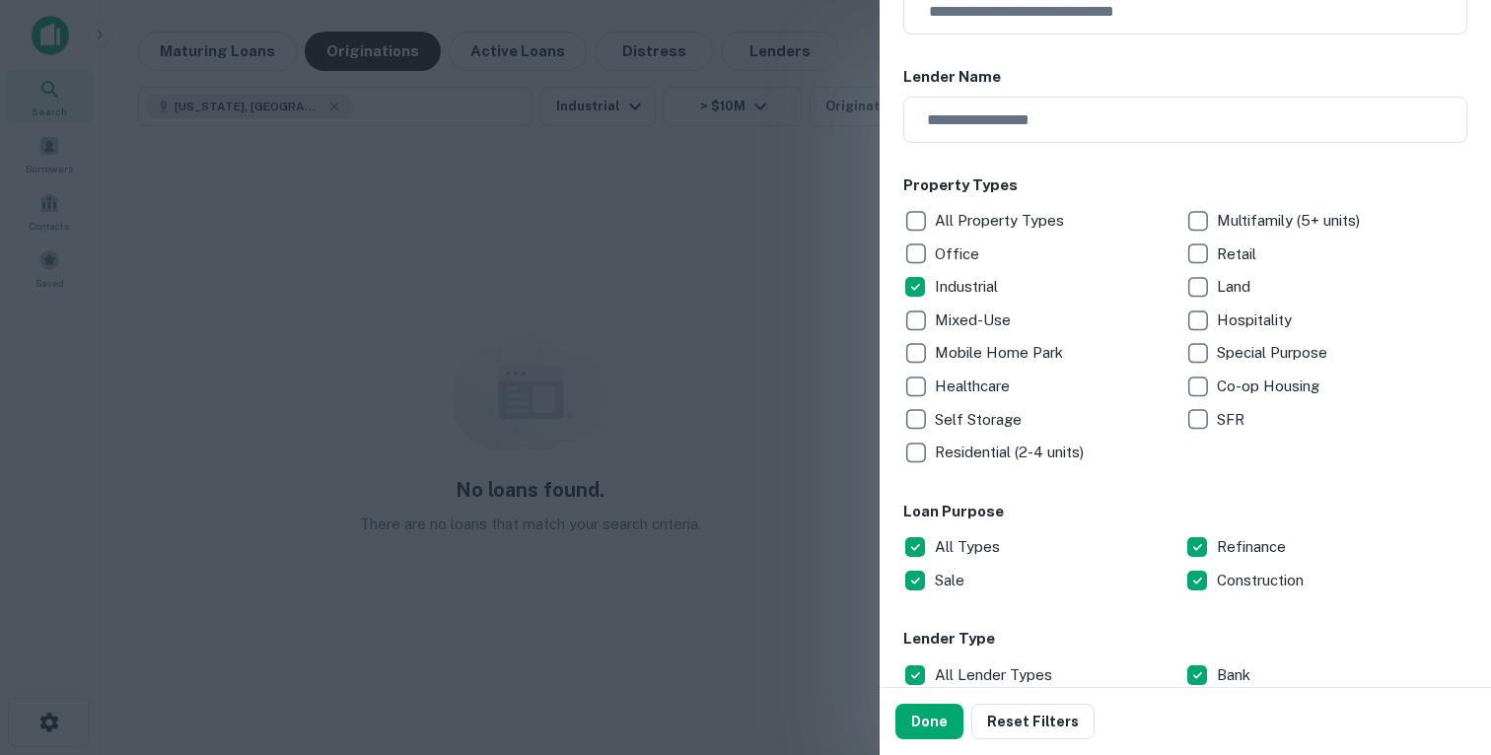
click at [682, 242] on div at bounding box center [745, 377] width 1491 height 755
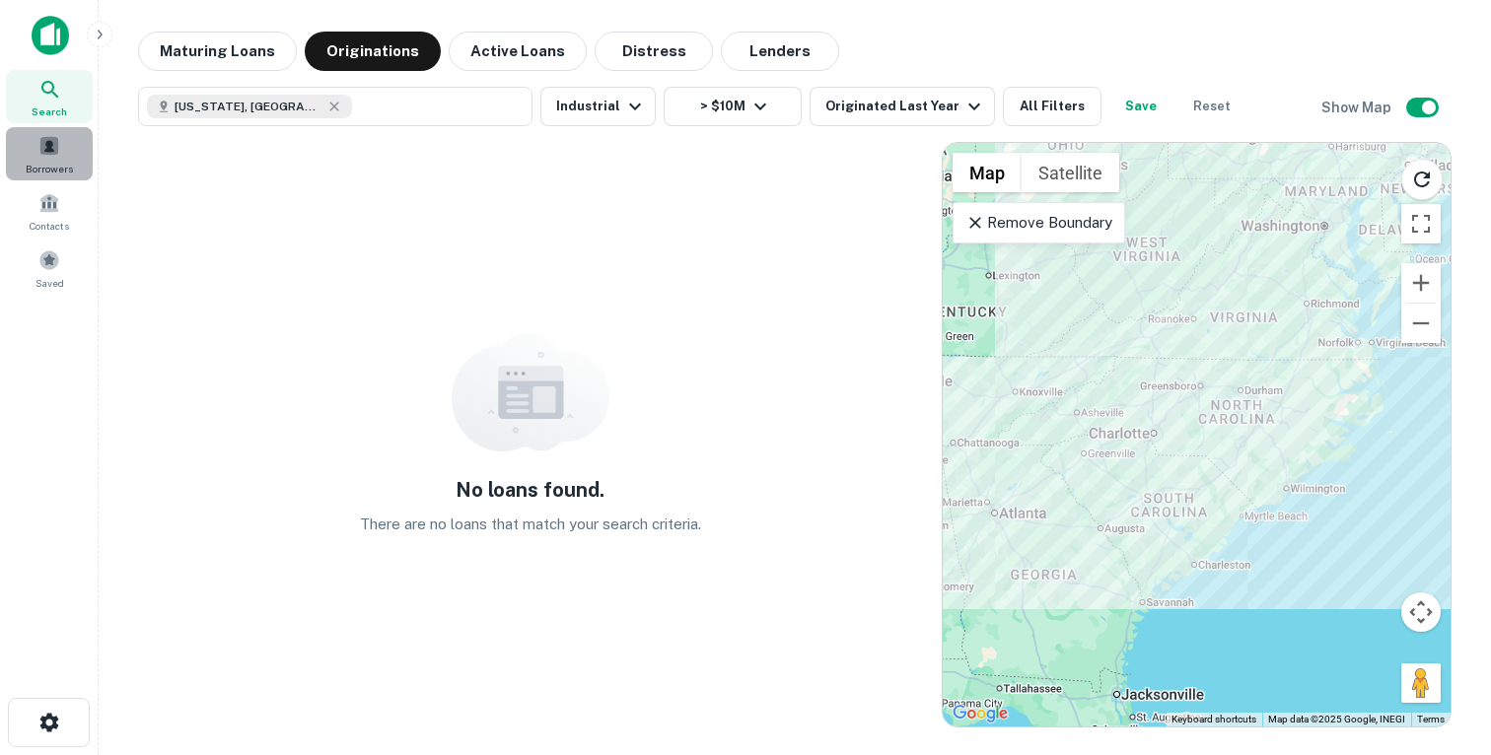
click at [62, 163] on span "Borrowers" at bounding box center [49, 169] width 47 height 16
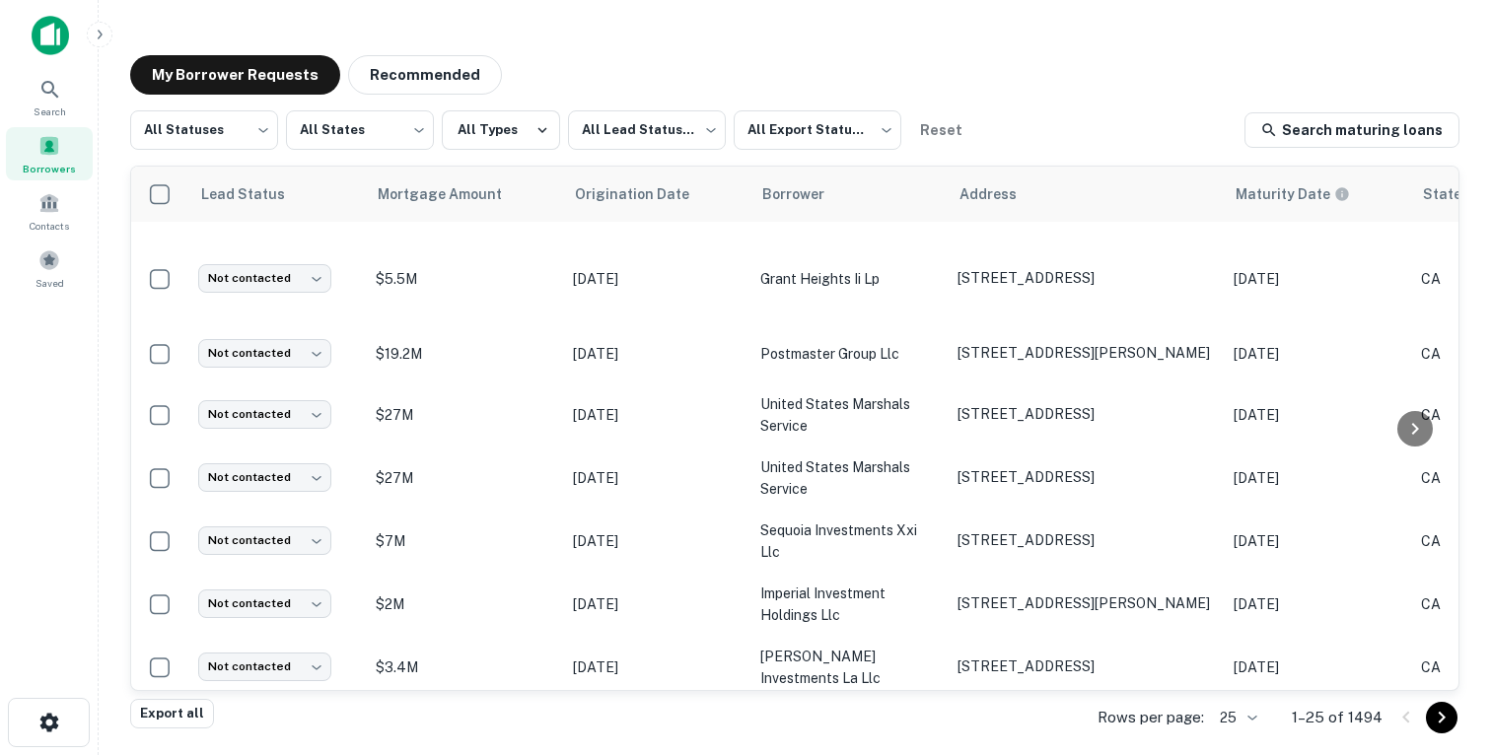
scroll to position [1088, 791]
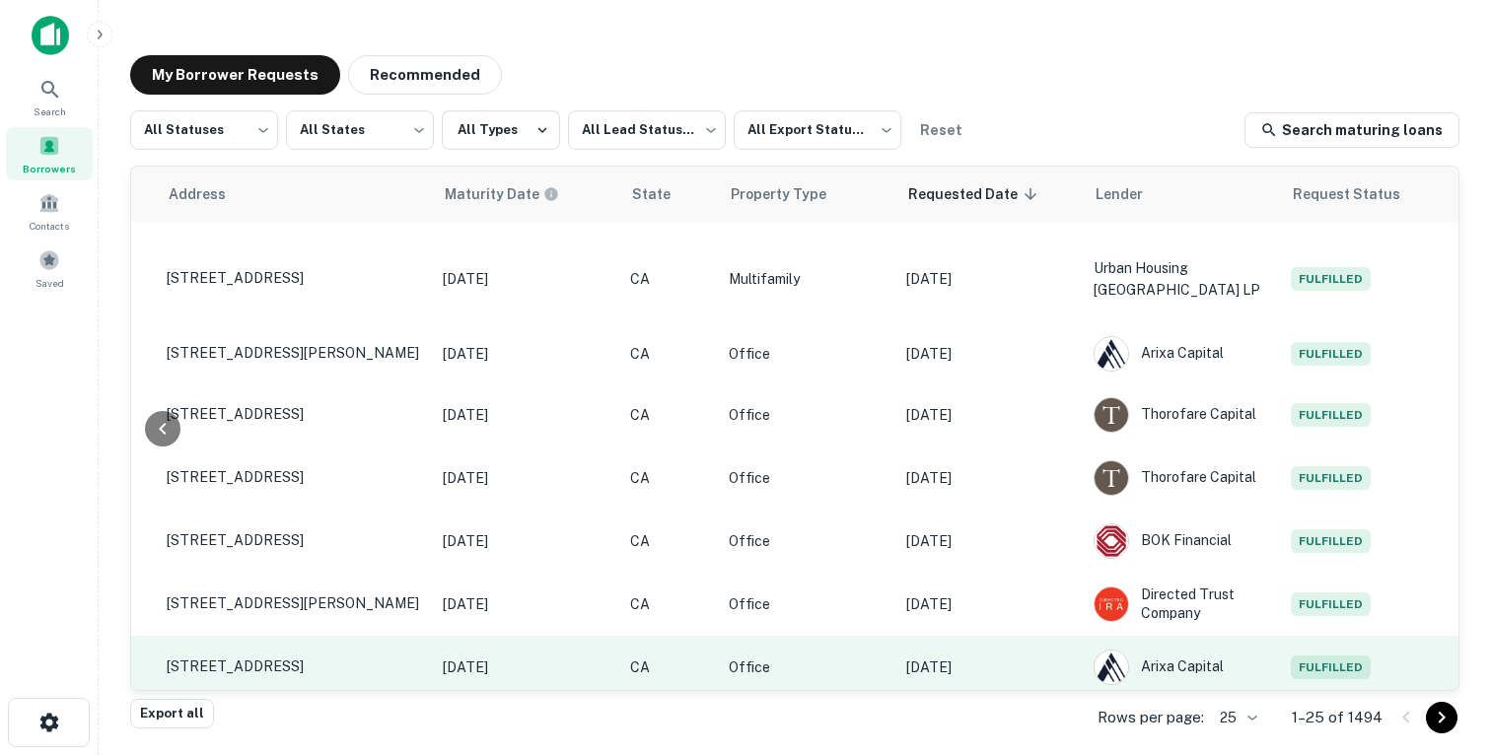
click at [1025, 662] on p "[DATE]" at bounding box center [990, 668] width 168 height 22
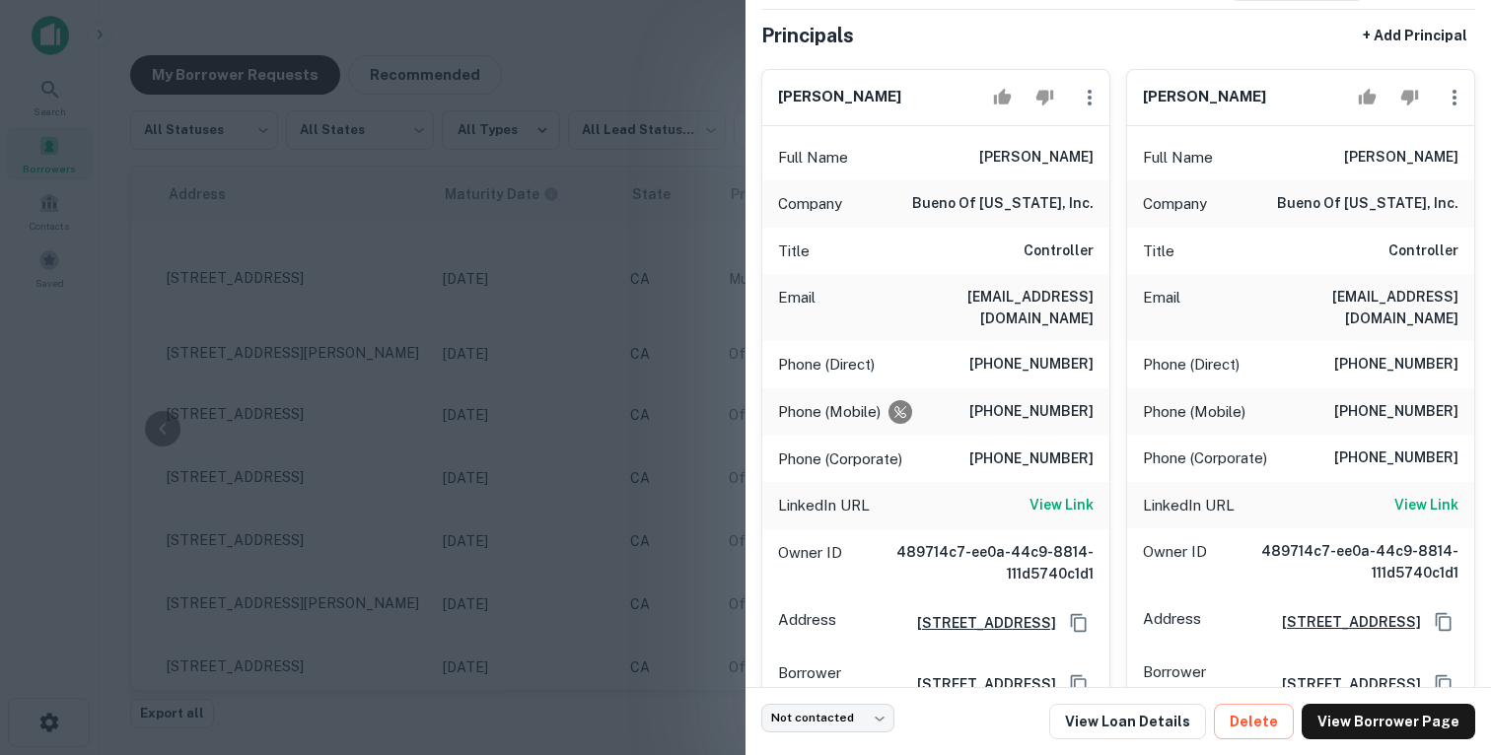
scroll to position [150, 0]
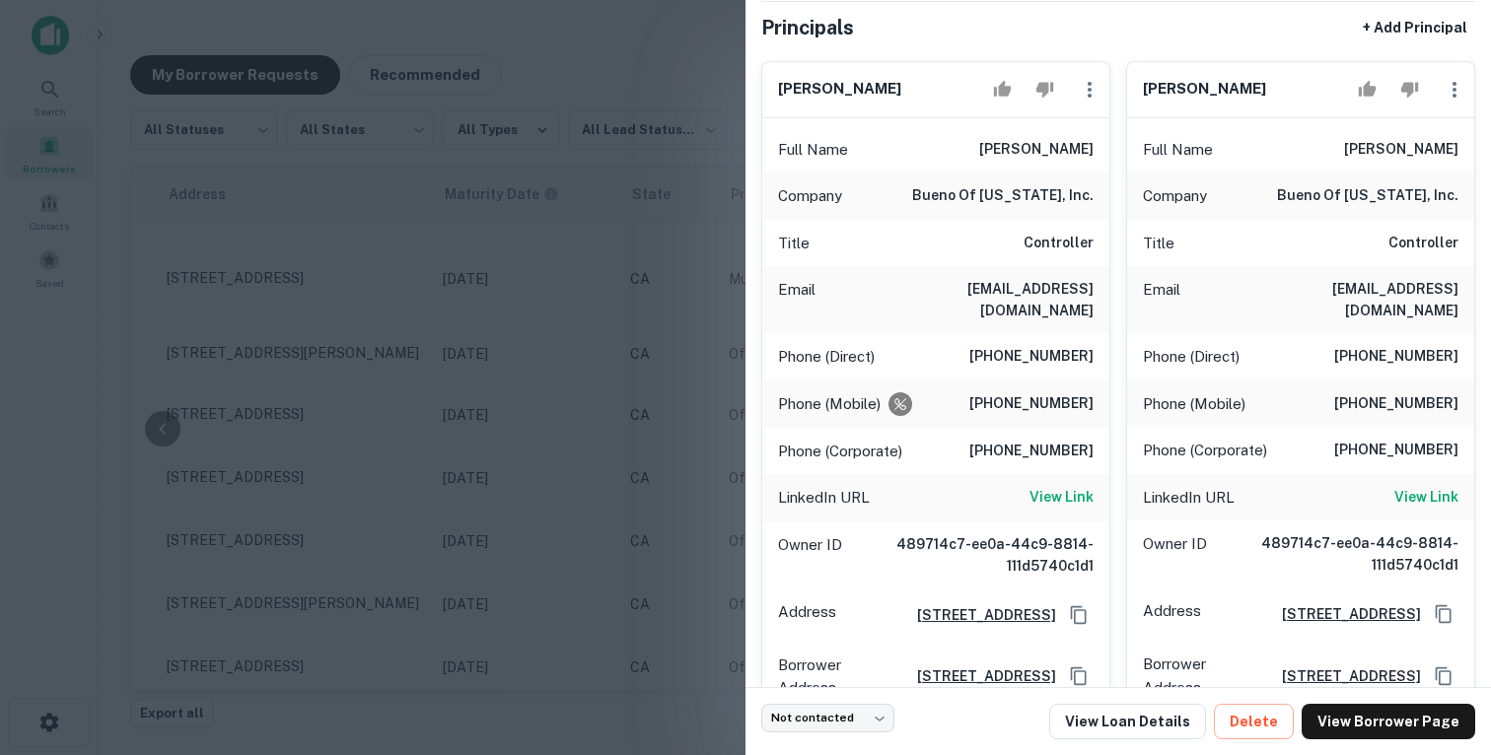
click at [602, 310] on div at bounding box center [745, 377] width 1491 height 755
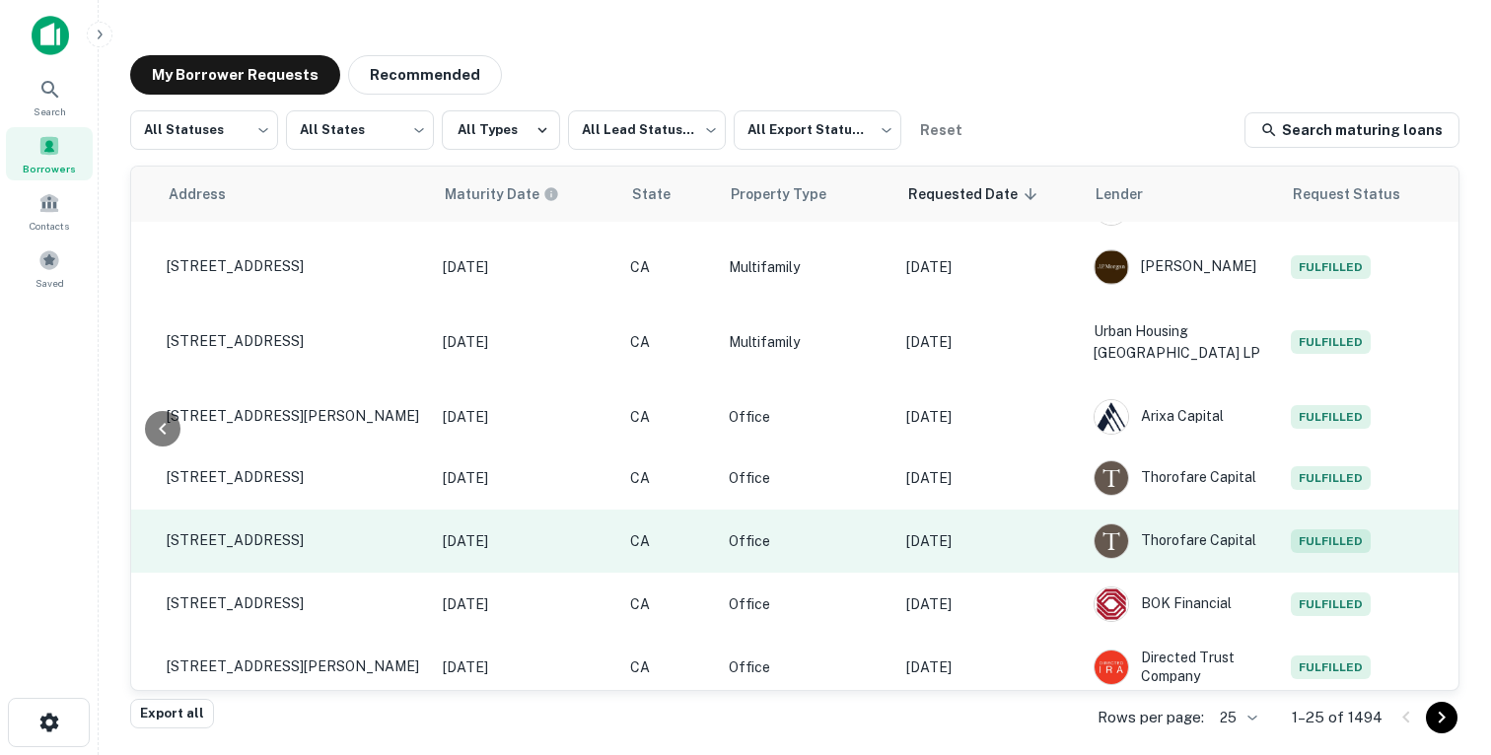
scroll to position [1088, 791]
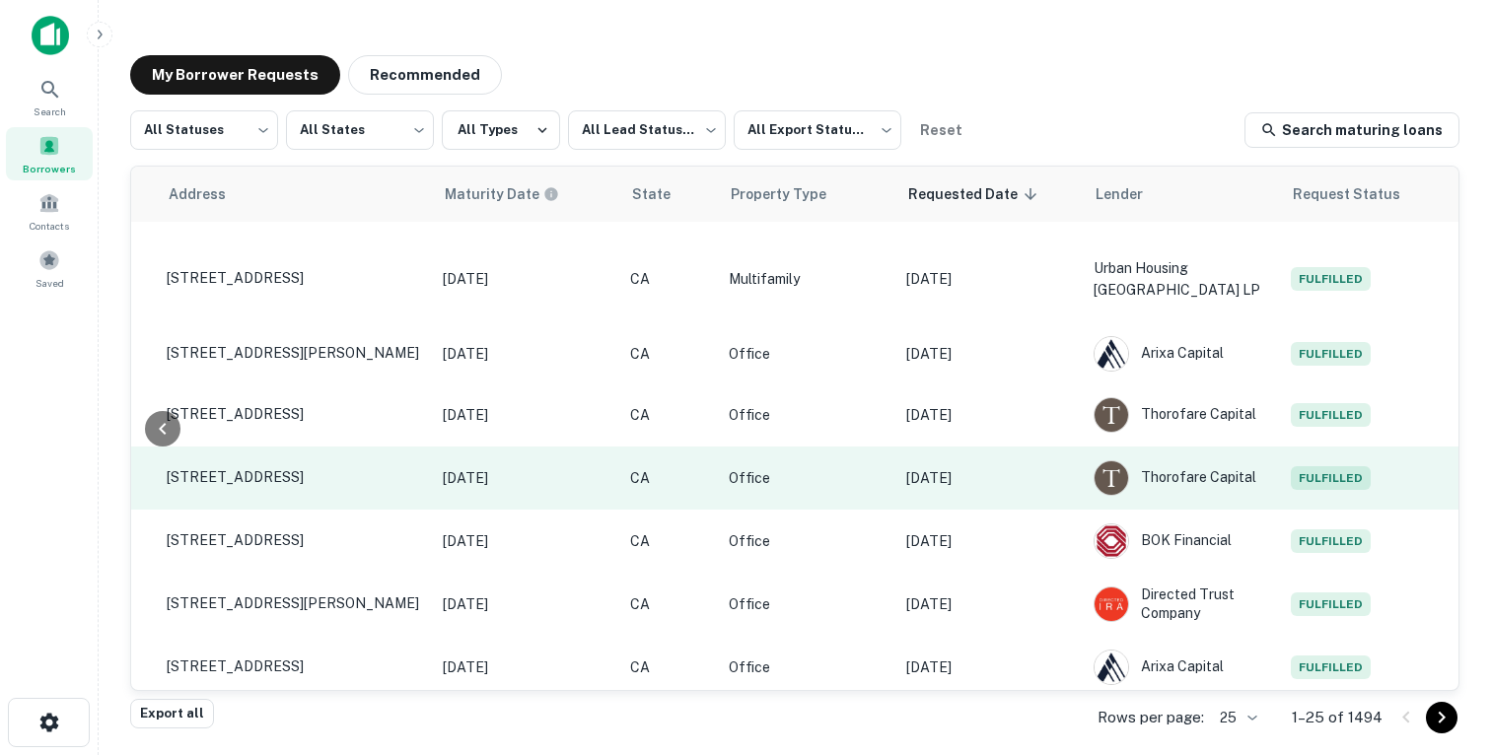
click at [1050, 478] on p "[DATE]" at bounding box center [990, 478] width 168 height 22
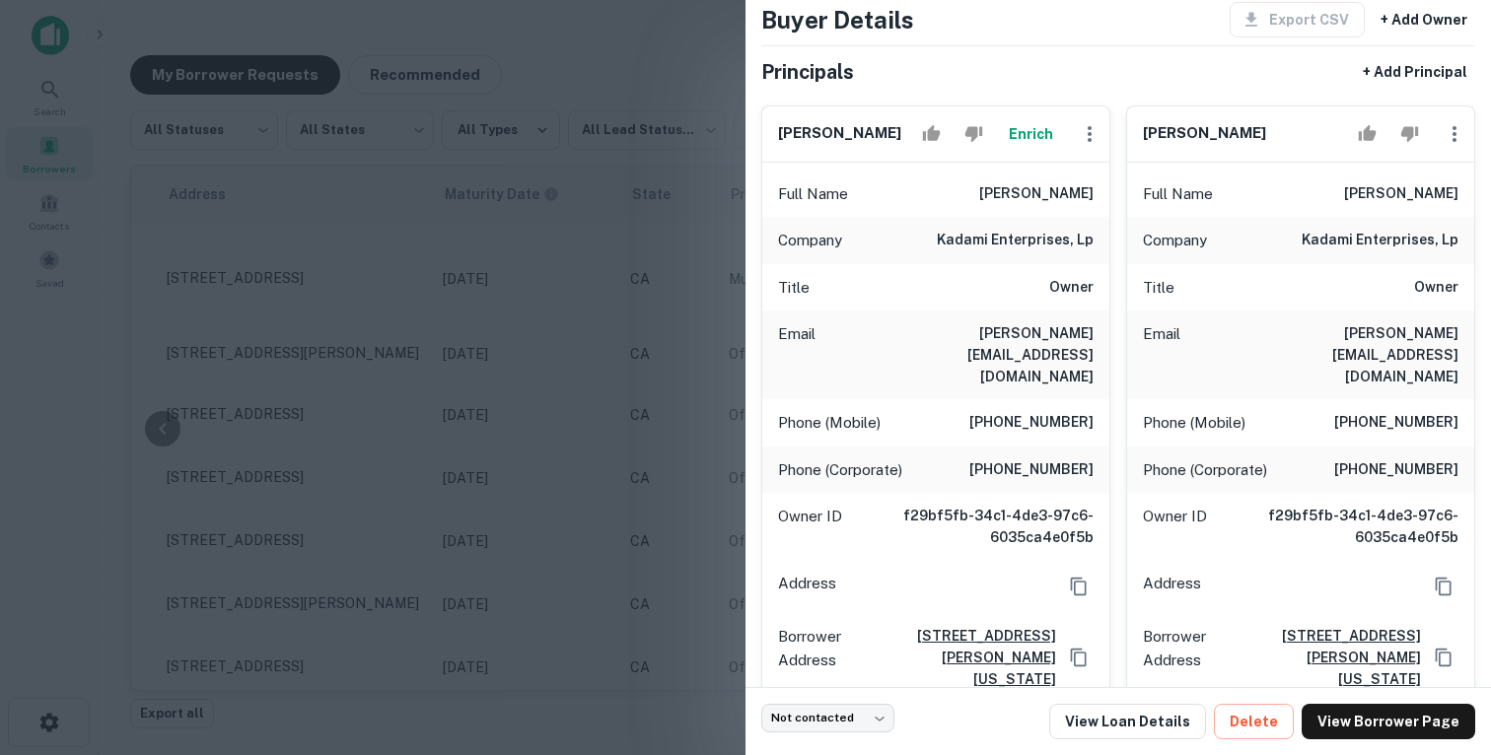
scroll to position [107, 0]
click at [640, 299] on div at bounding box center [745, 377] width 1491 height 755
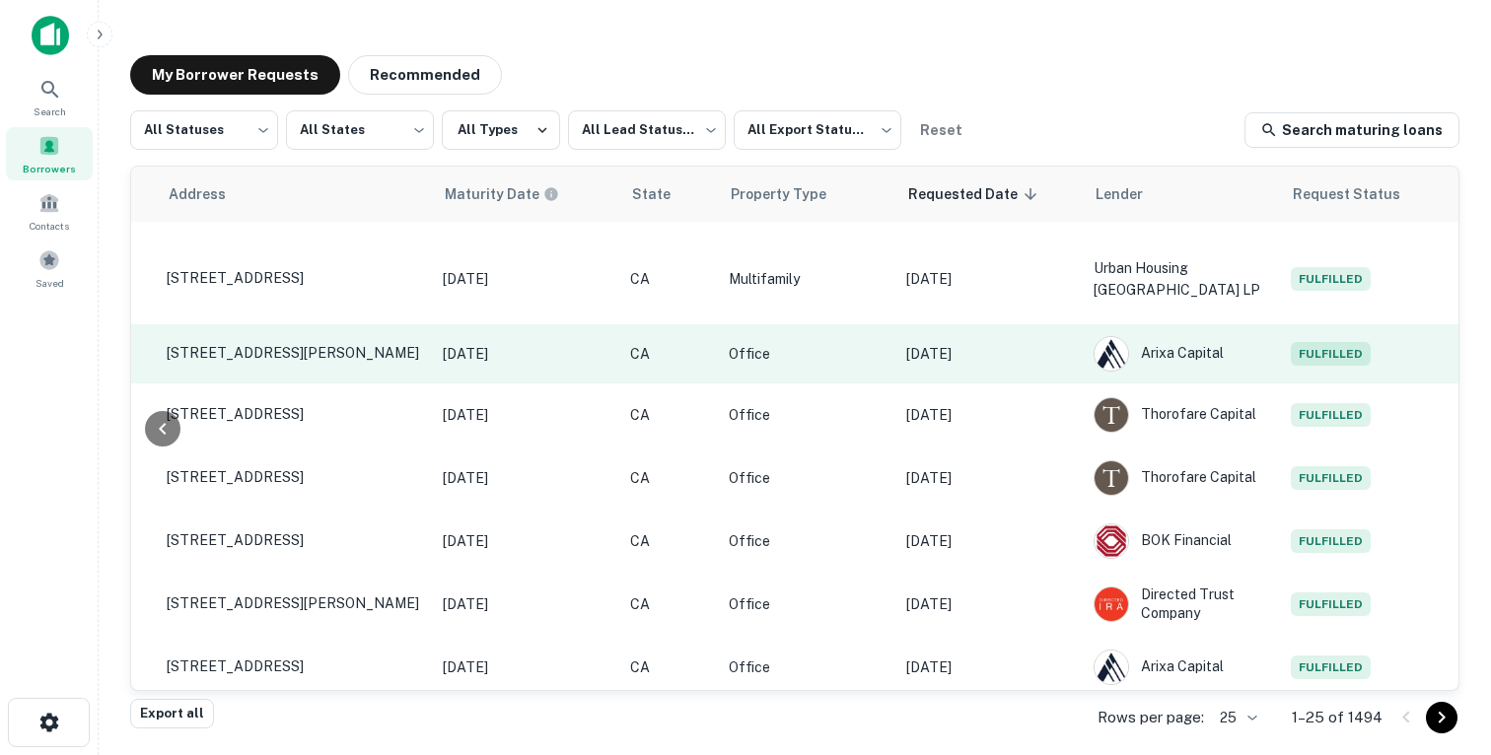
click at [1046, 348] on p "[DATE]" at bounding box center [990, 354] width 168 height 22
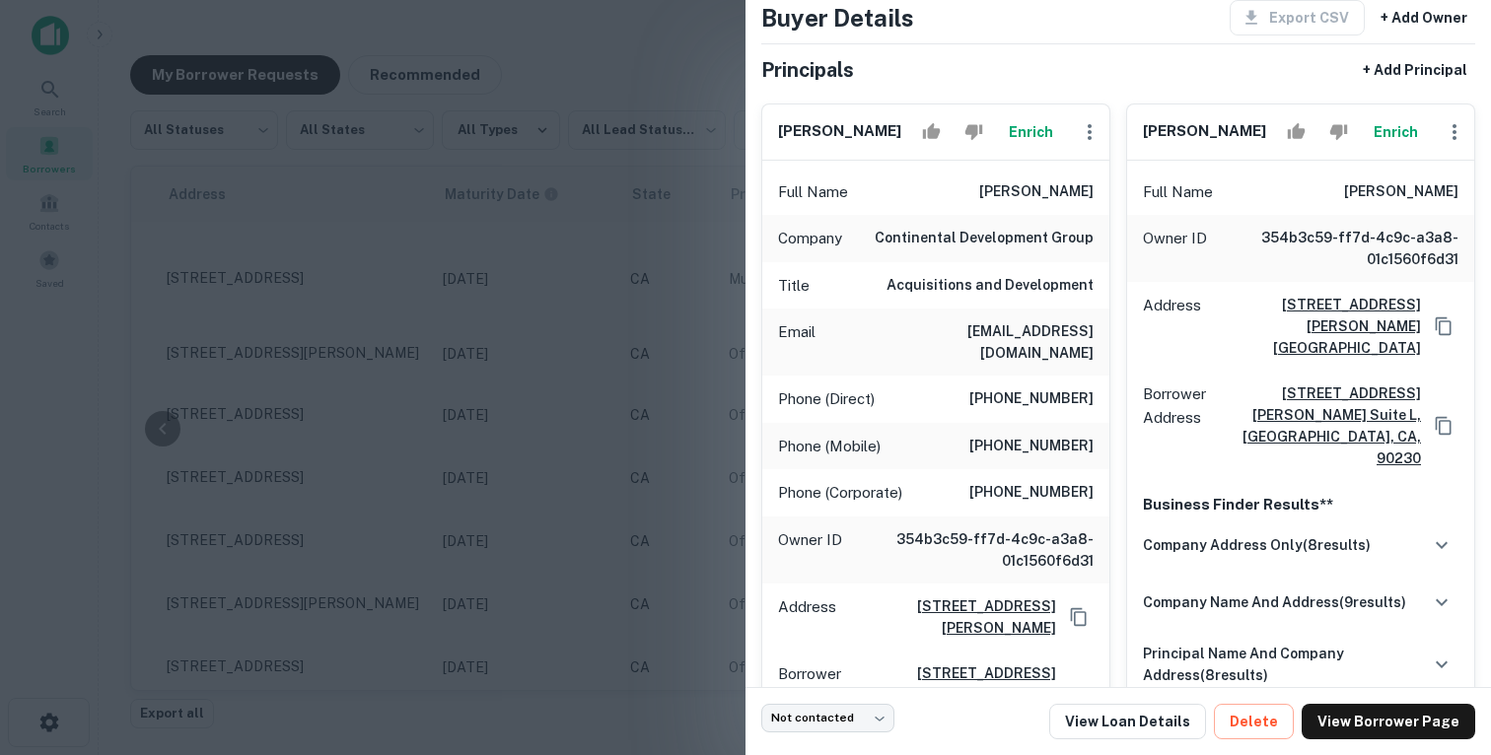
click at [359, 339] on div at bounding box center [745, 377] width 1491 height 755
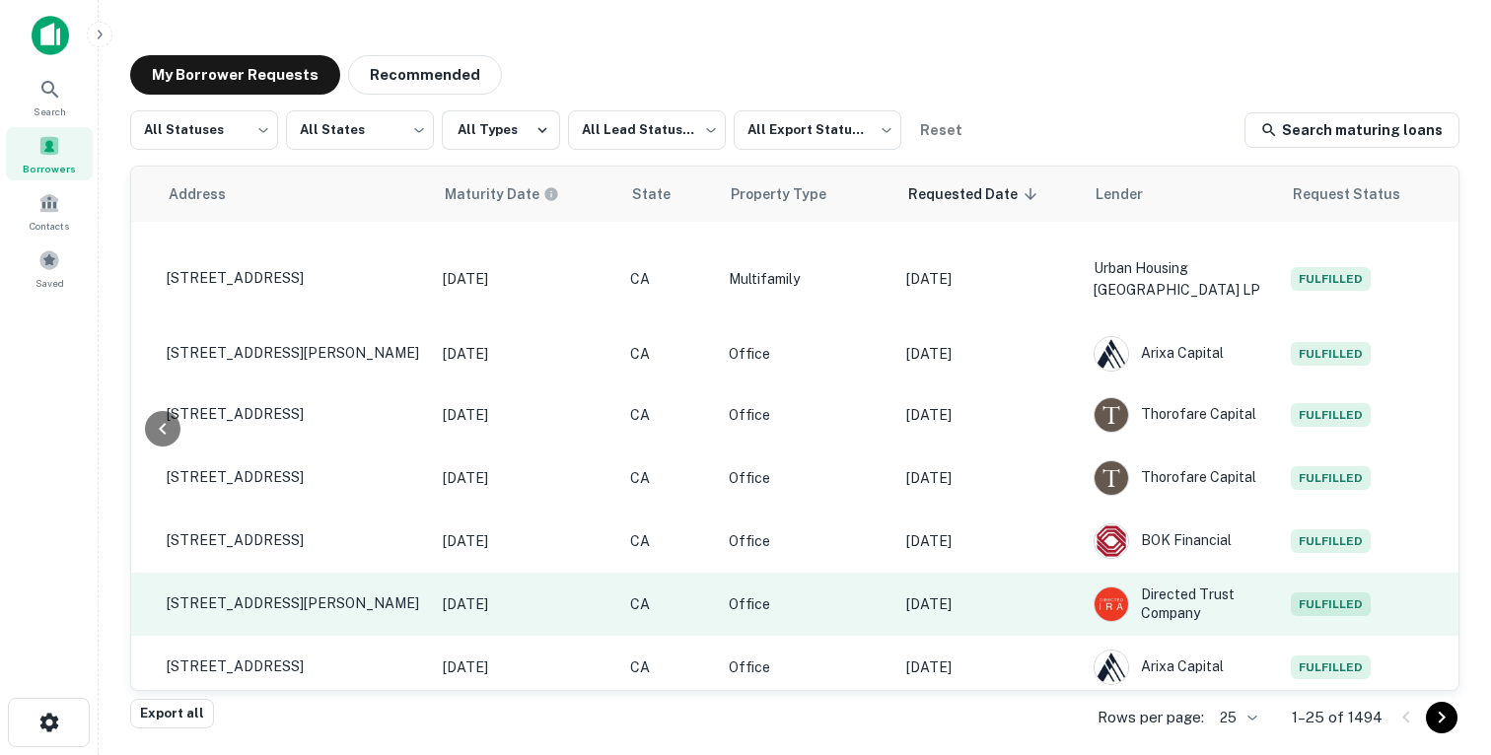
click at [1041, 607] on td "[DATE]" at bounding box center [989, 604] width 187 height 63
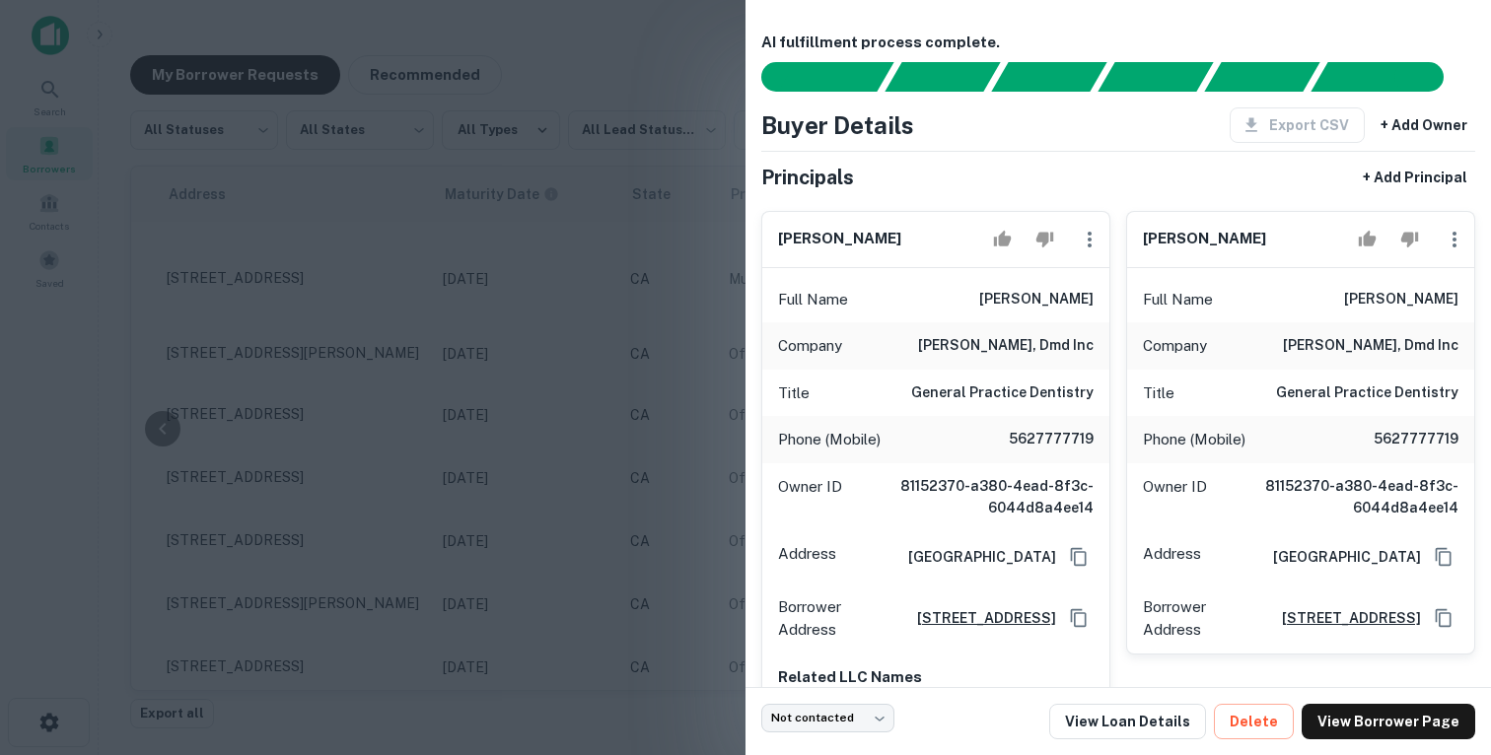
click at [671, 386] on div at bounding box center [745, 377] width 1491 height 755
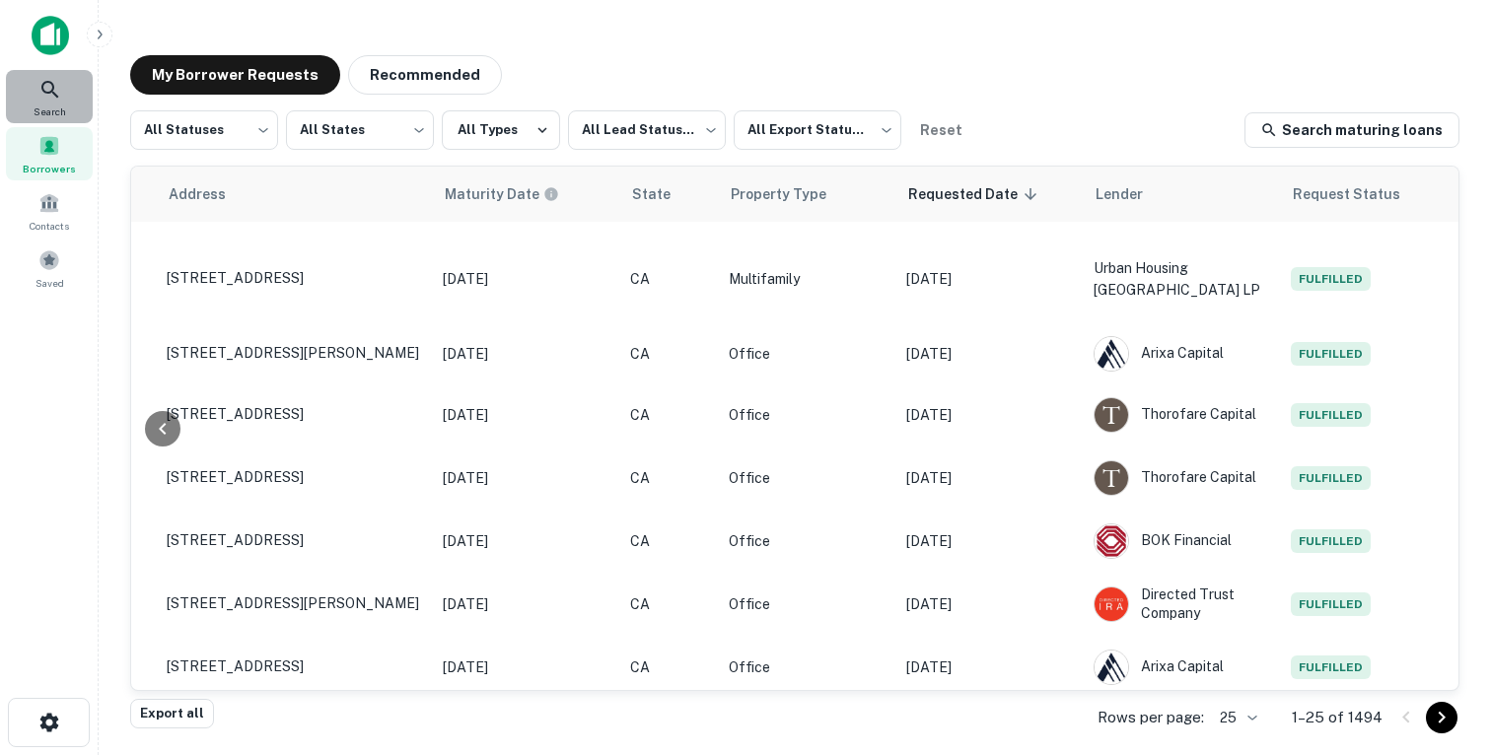
click at [65, 106] on span "Search" at bounding box center [50, 112] width 33 height 16
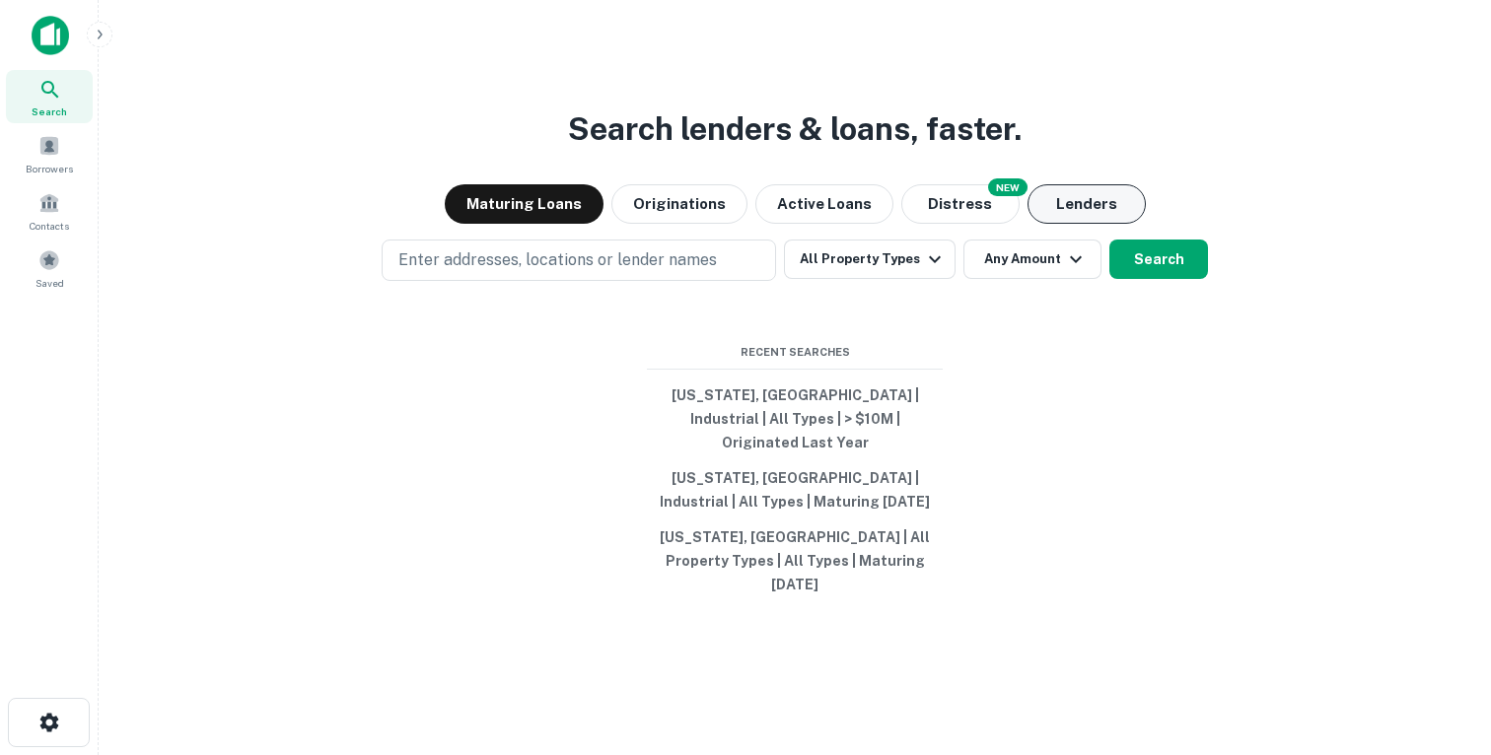
click at [1075, 224] on button "Lenders" at bounding box center [1086, 203] width 118 height 39
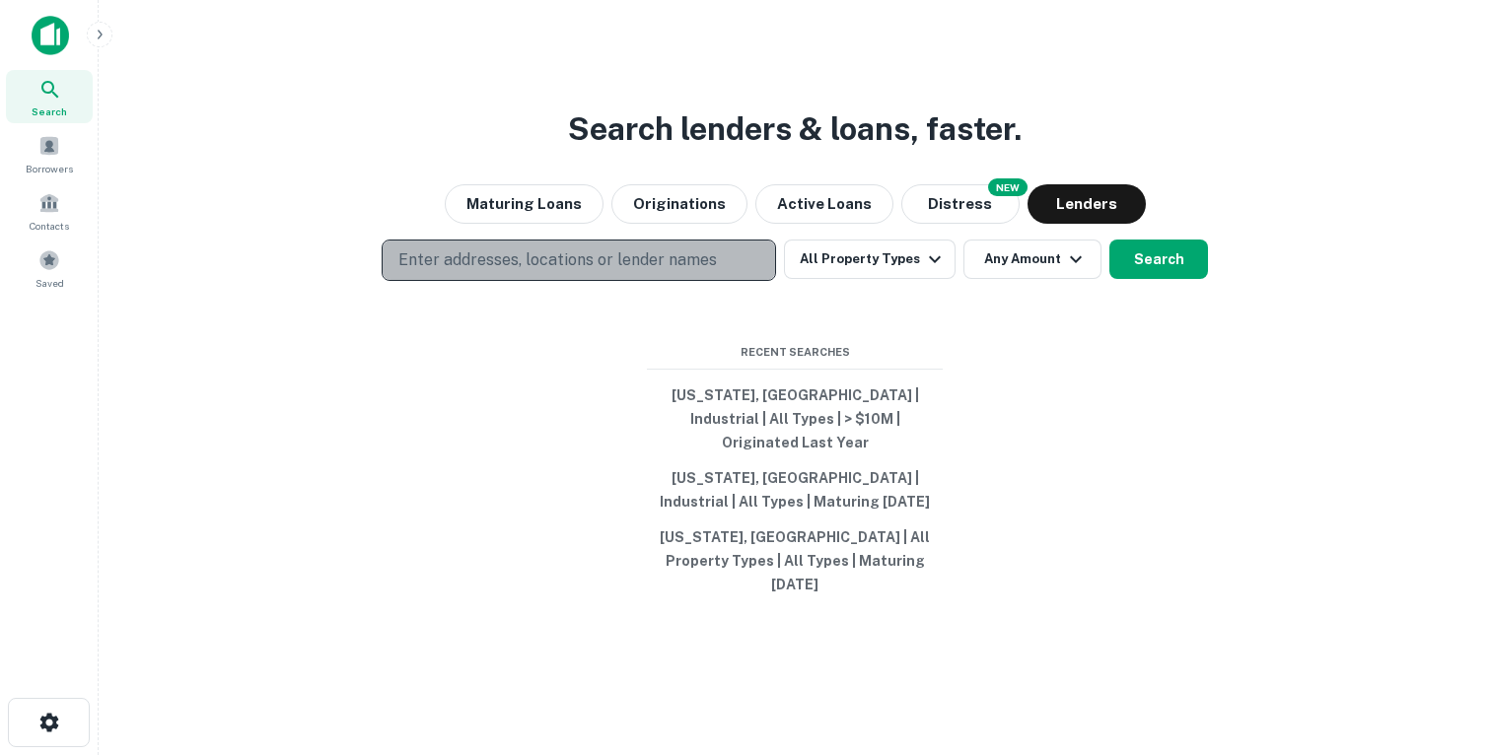
click at [558, 272] on p "Enter addresses, locations or lender names" at bounding box center [557, 260] width 318 height 24
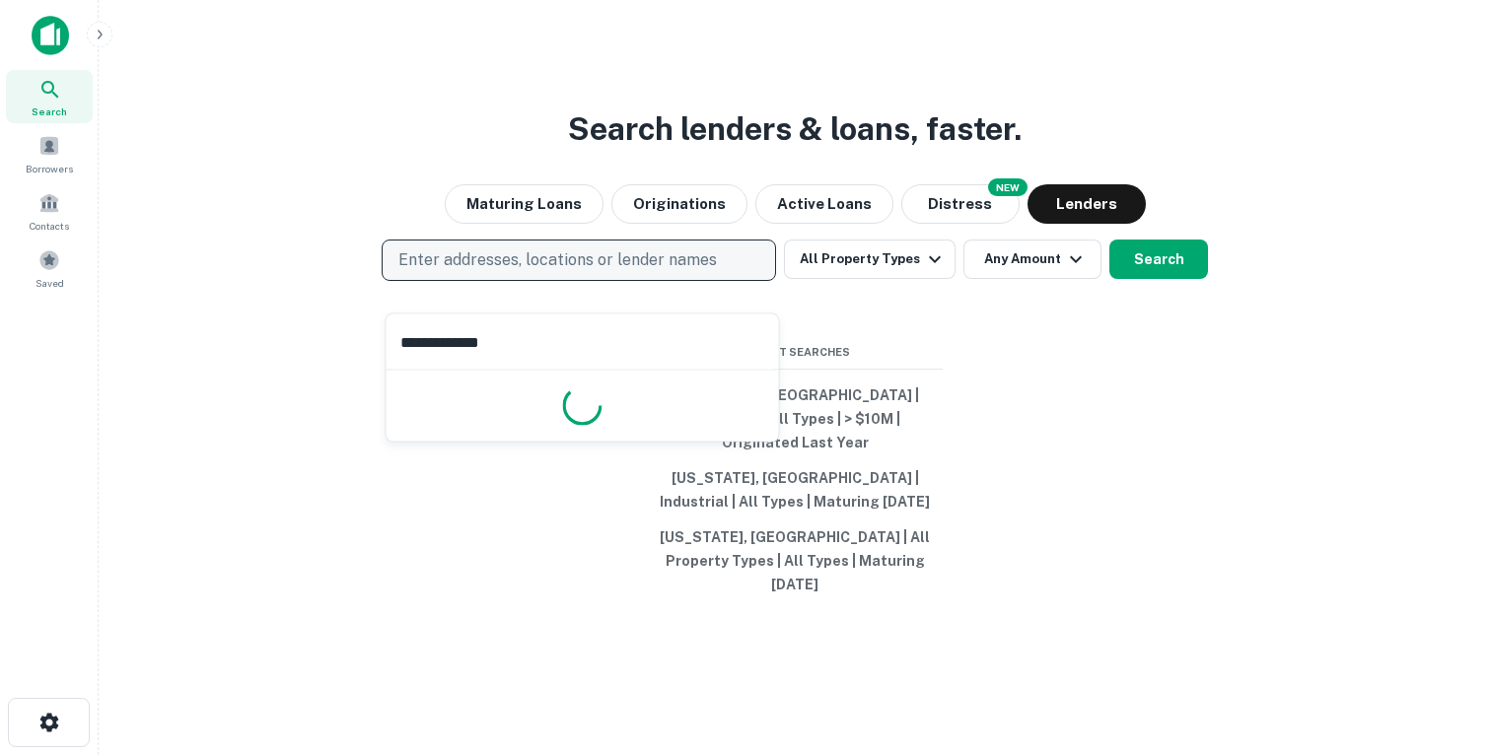
type input "**********"
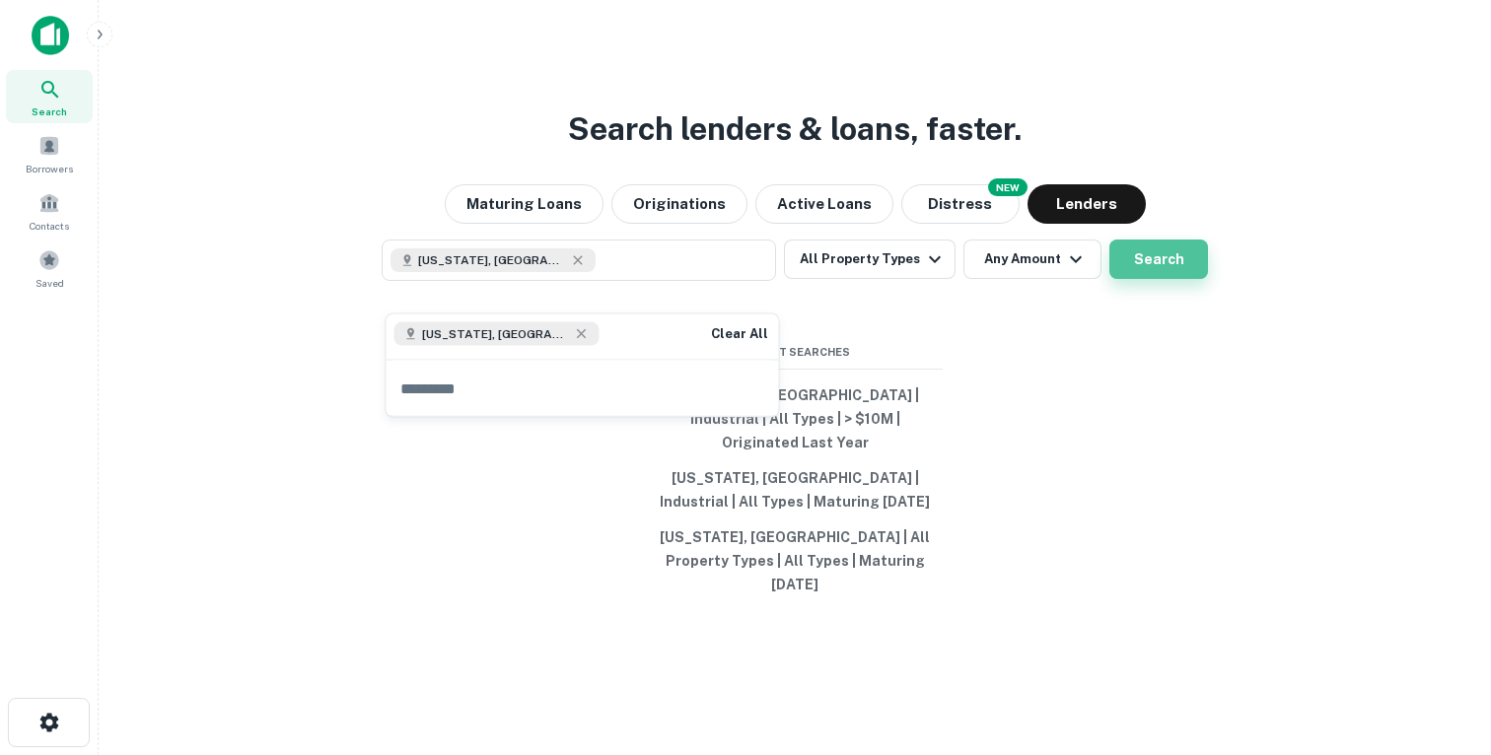
click at [1140, 279] on button "Search" at bounding box center [1158, 259] width 99 height 39
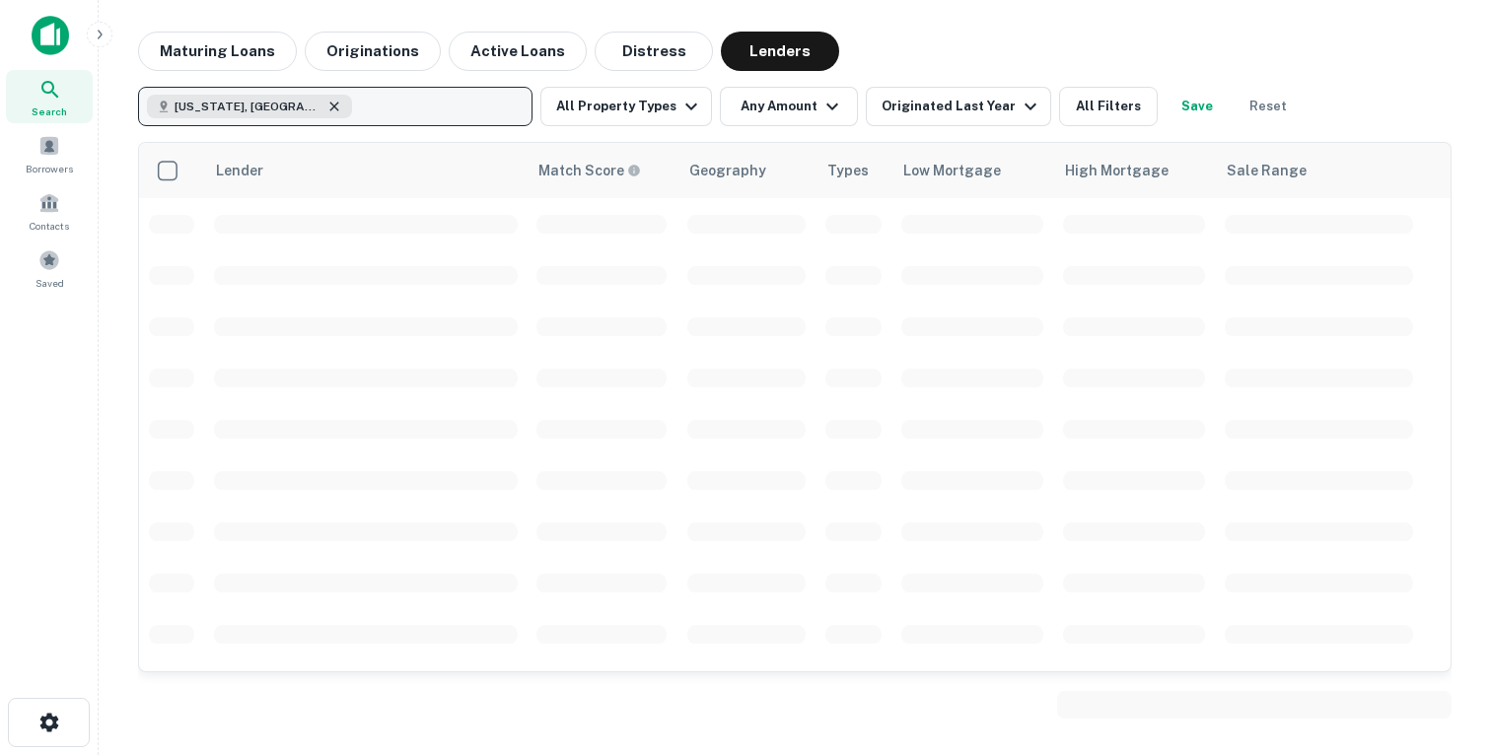
click at [326, 103] on icon "button" at bounding box center [334, 107] width 16 height 16
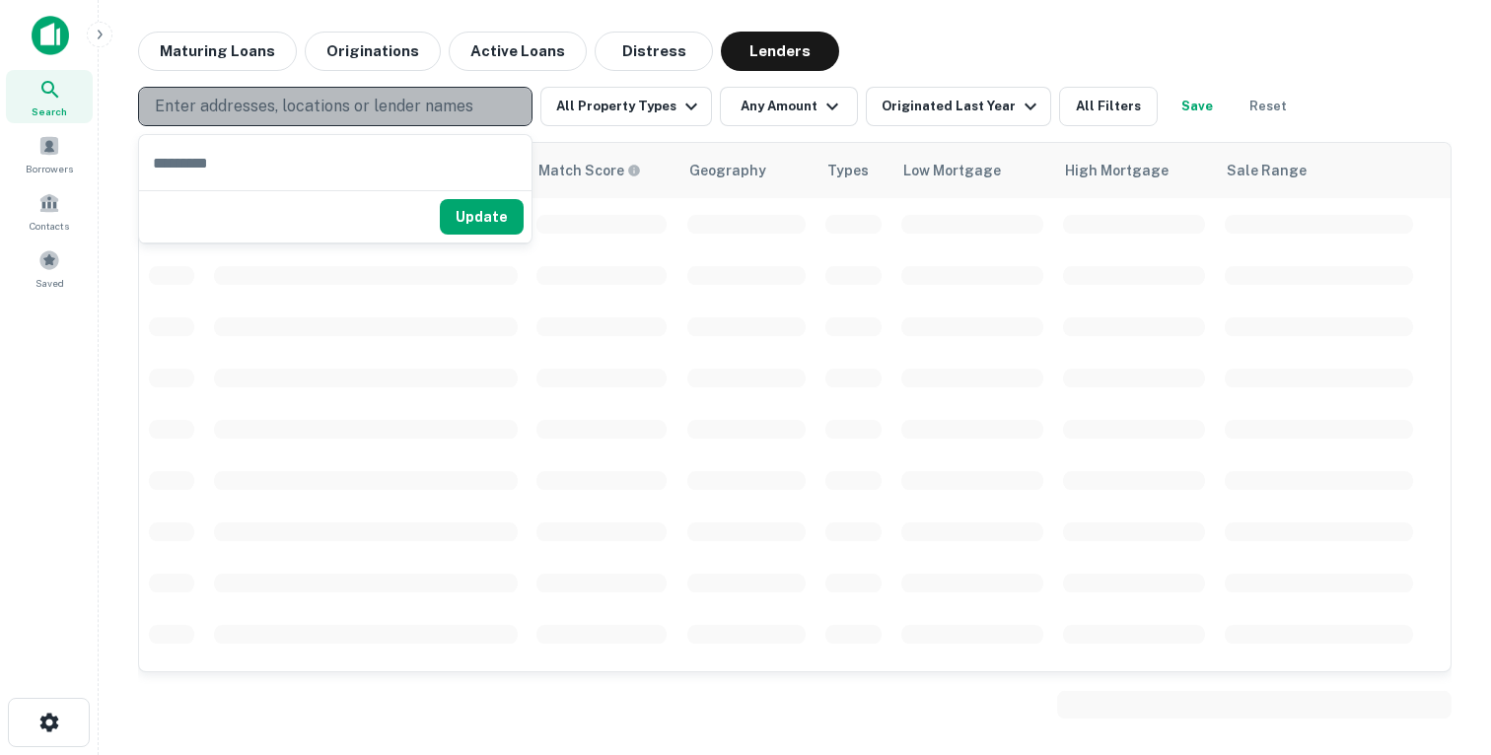
click at [417, 113] on p "Enter addresses, locations or lender names" at bounding box center [314, 107] width 318 height 24
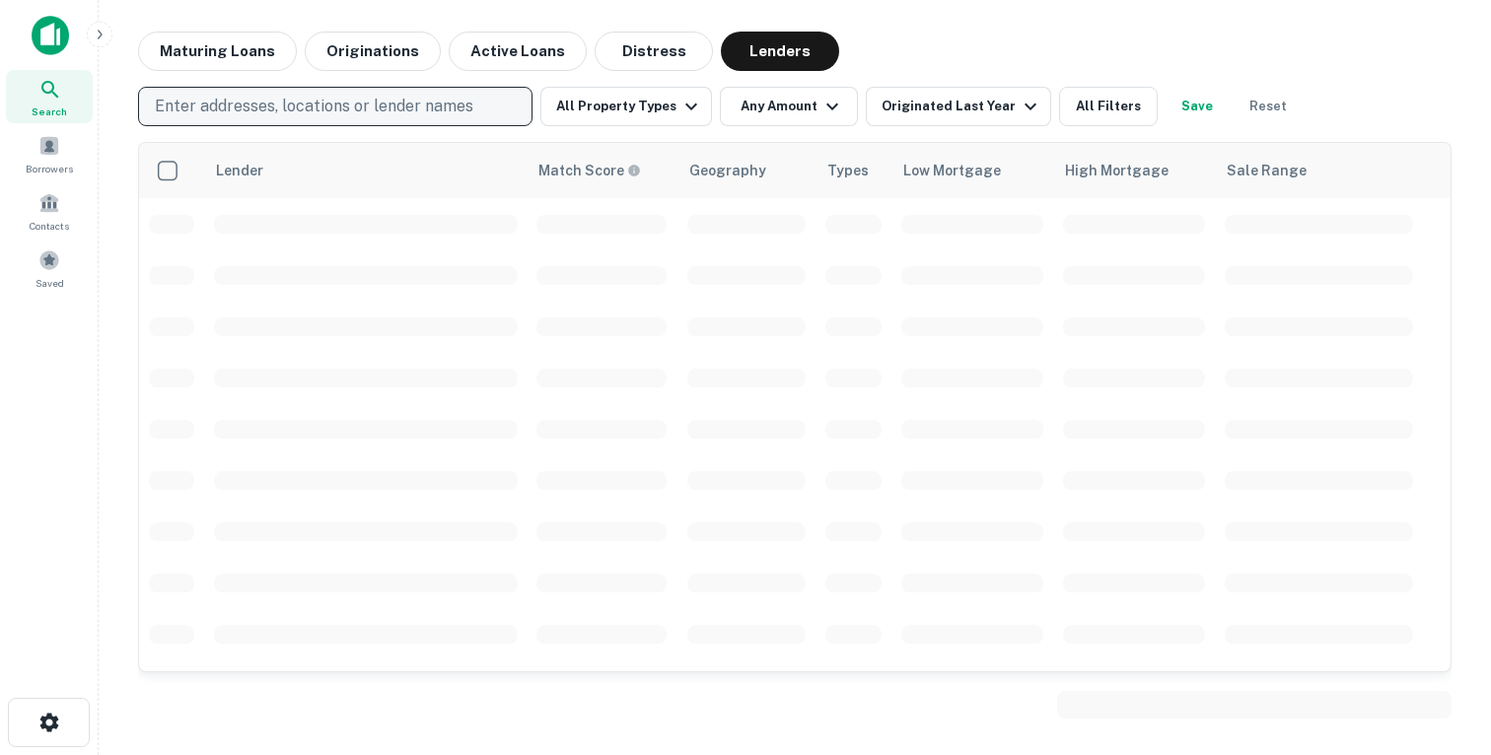
click at [417, 113] on p "Enter addresses, locations or lender names" at bounding box center [314, 107] width 318 height 24
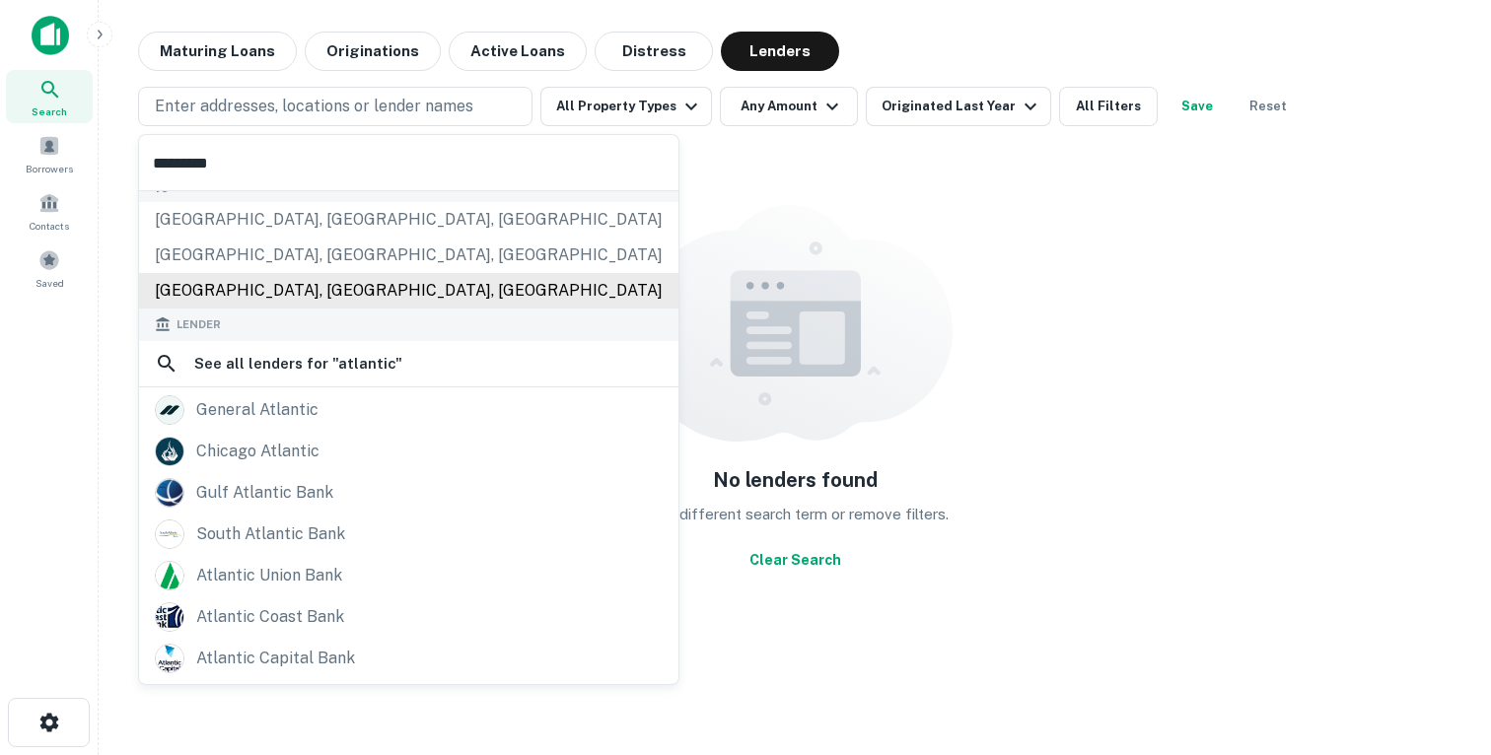
scroll to position [233, 0]
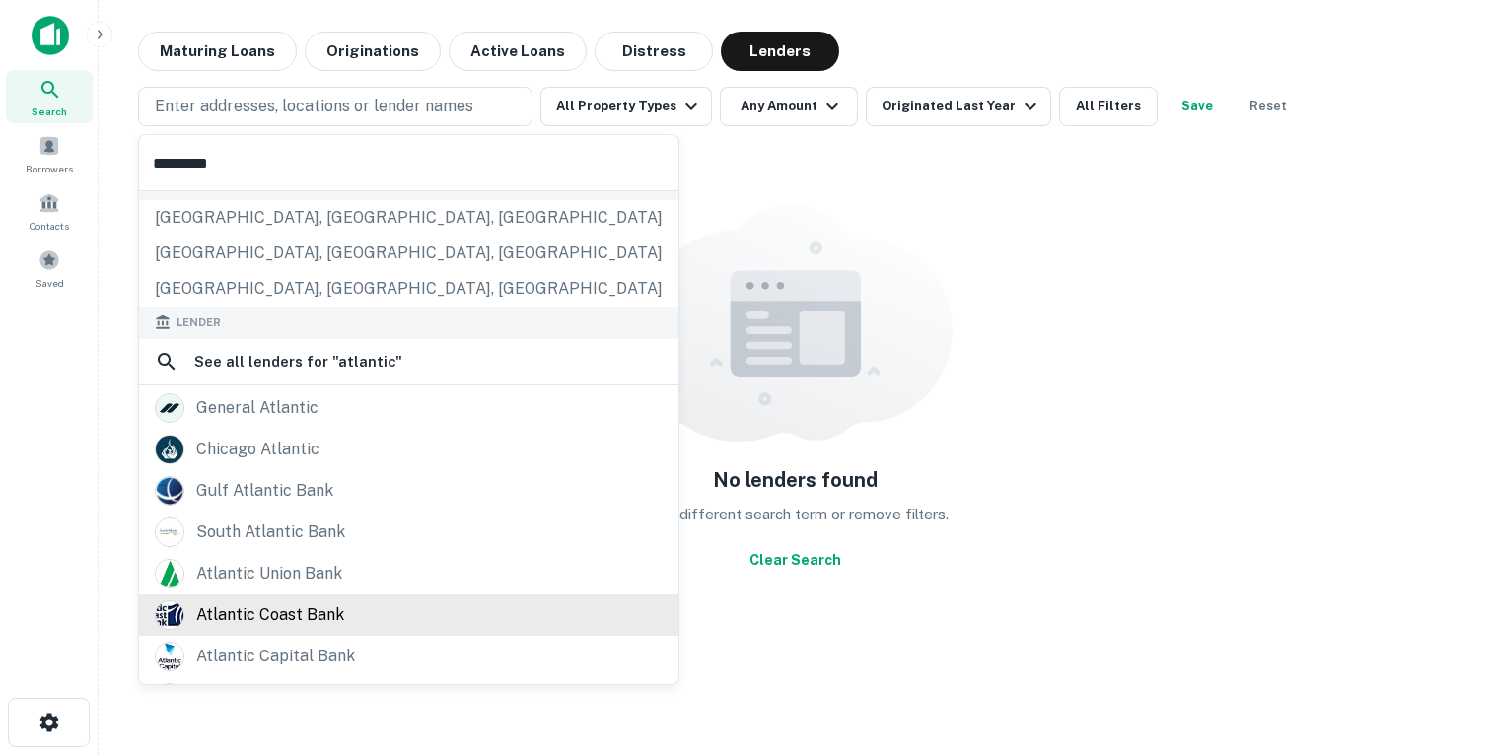
type input "********"
click at [239, 613] on div "atlantic coast bank" at bounding box center [270, 616] width 148 height 30
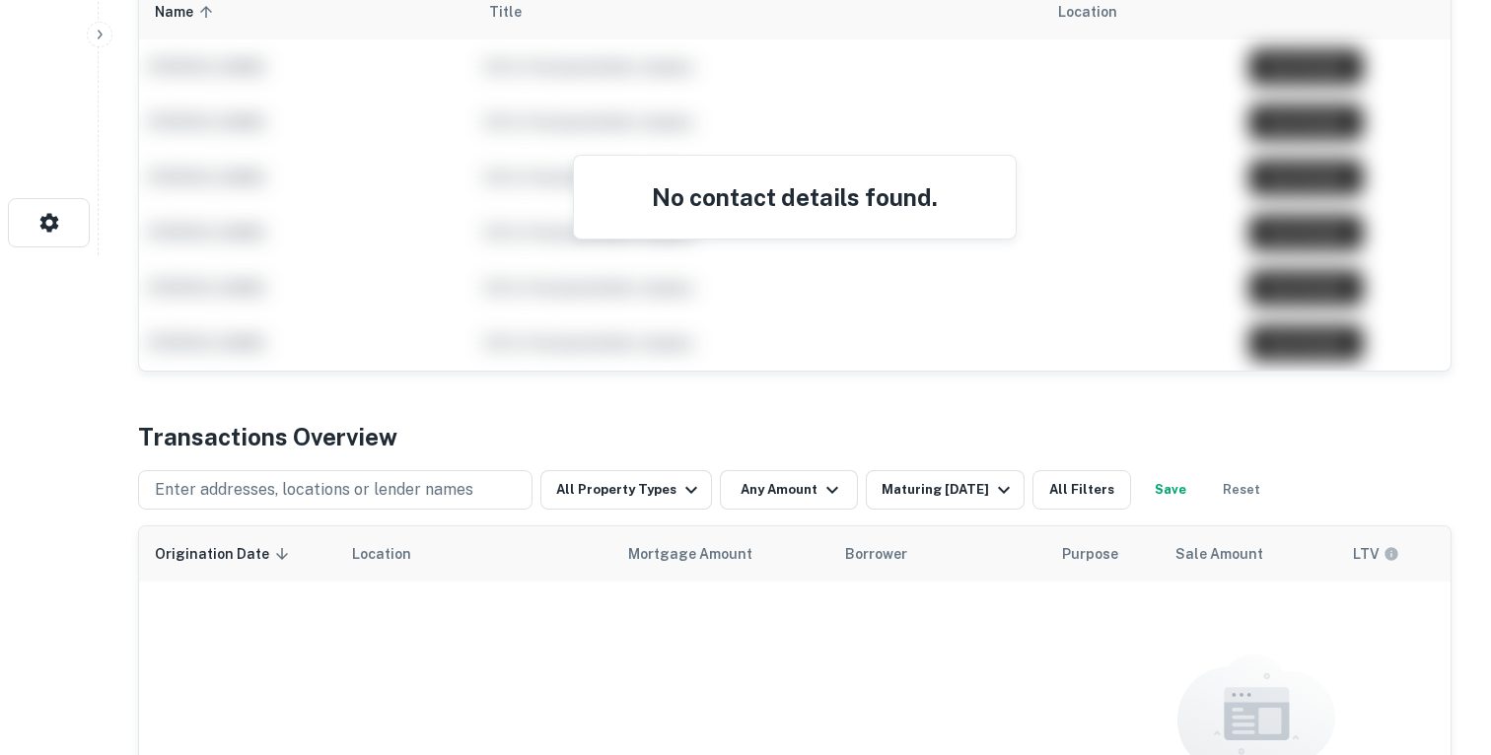
scroll to position [298, 0]
